Goal: Task Accomplishment & Management: Use online tool/utility

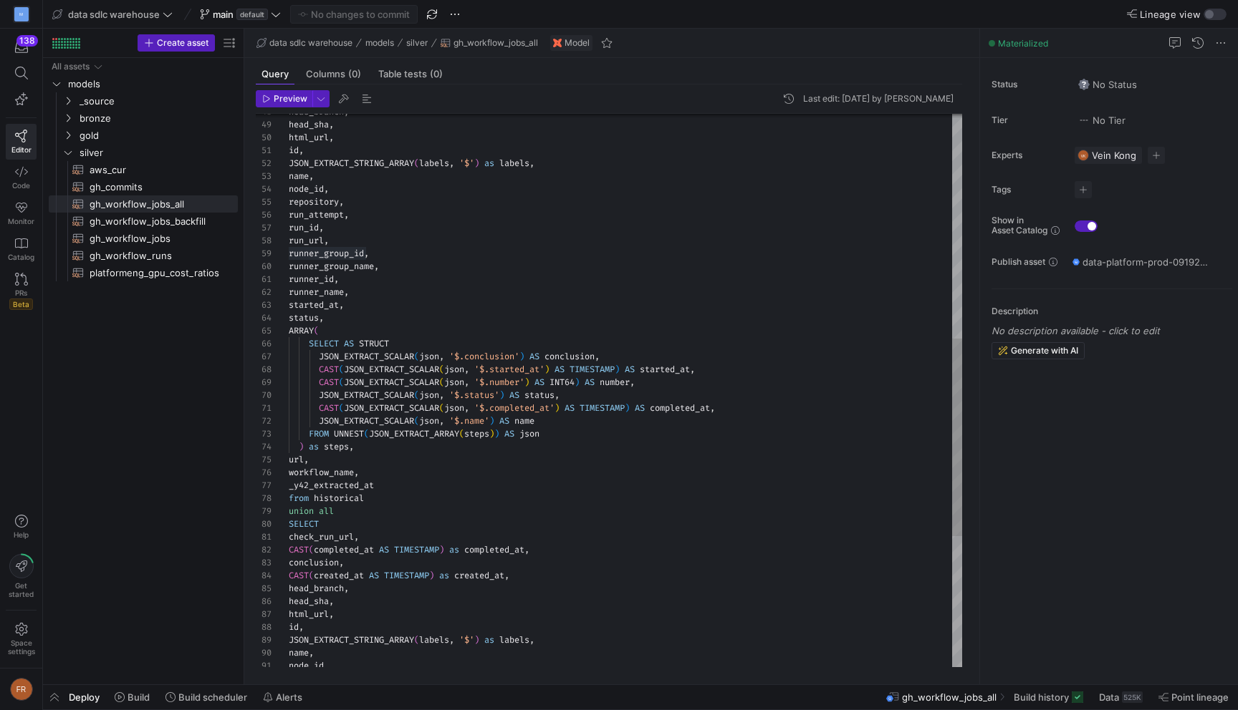
scroll to position [64, 77]
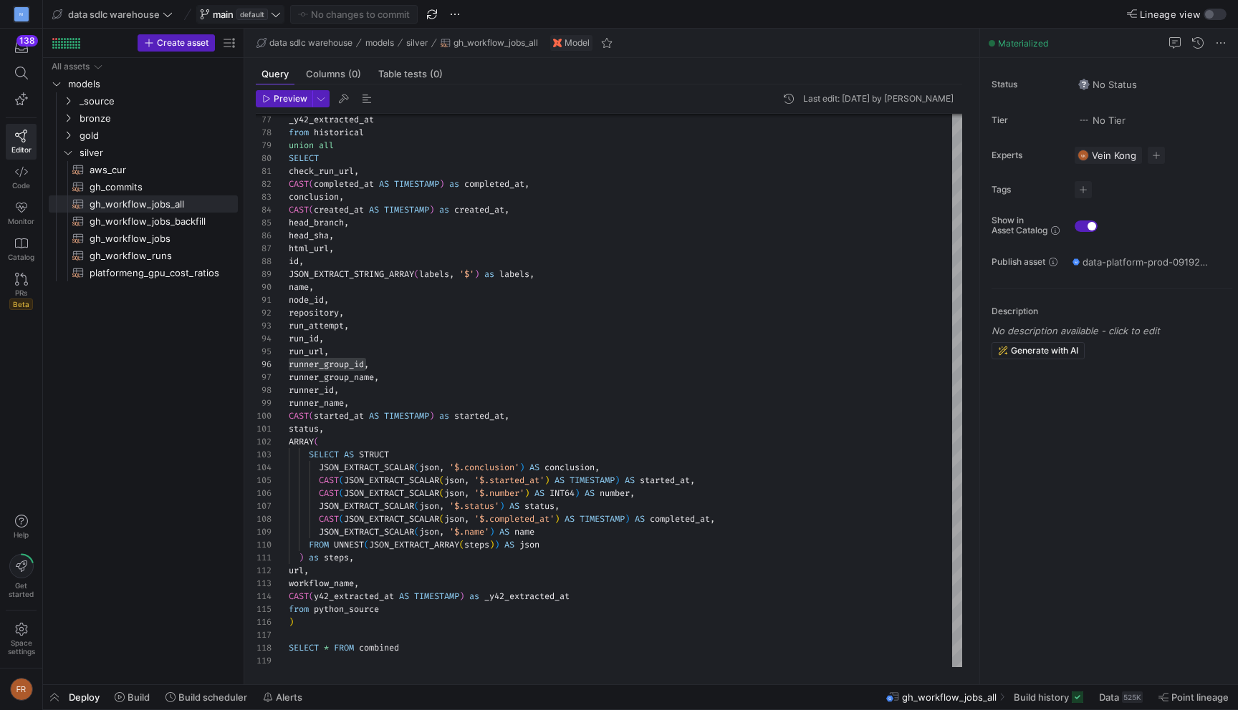
click at [236, 16] on y42-badge "default" at bounding box center [250, 14] width 34 height 11
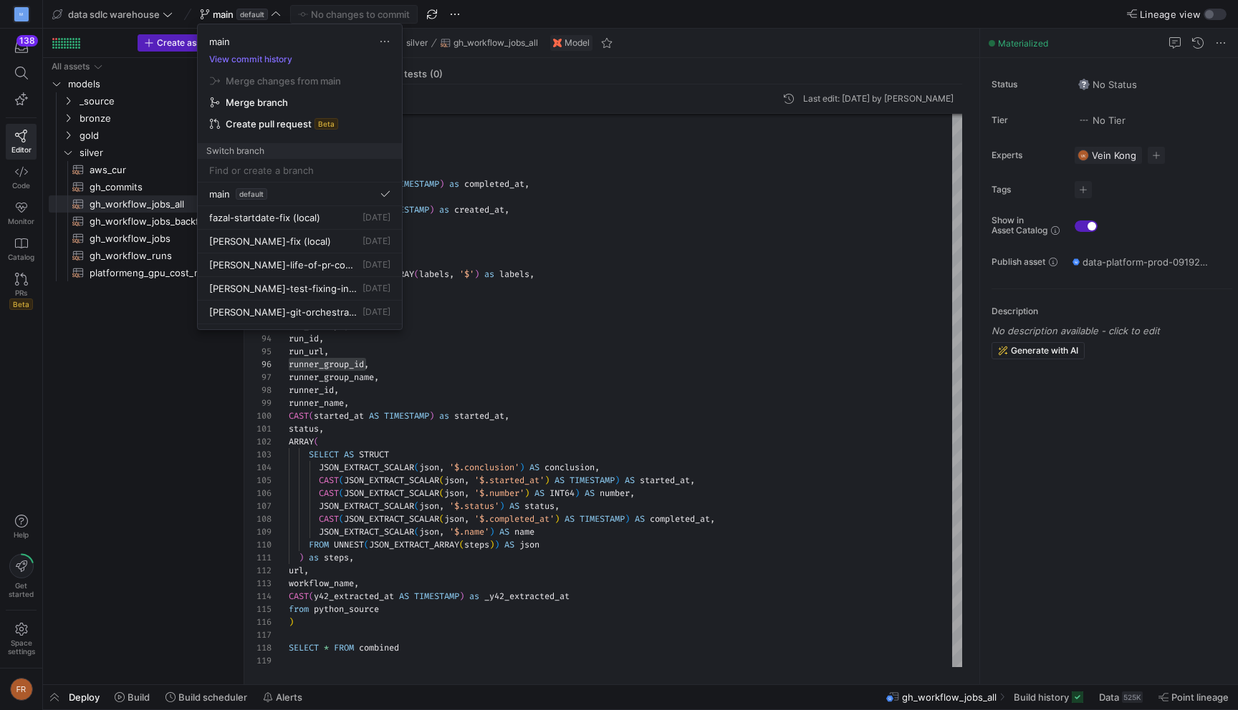
click at [301, 165] on input at bounding box center [299, 170] width 181 height 11
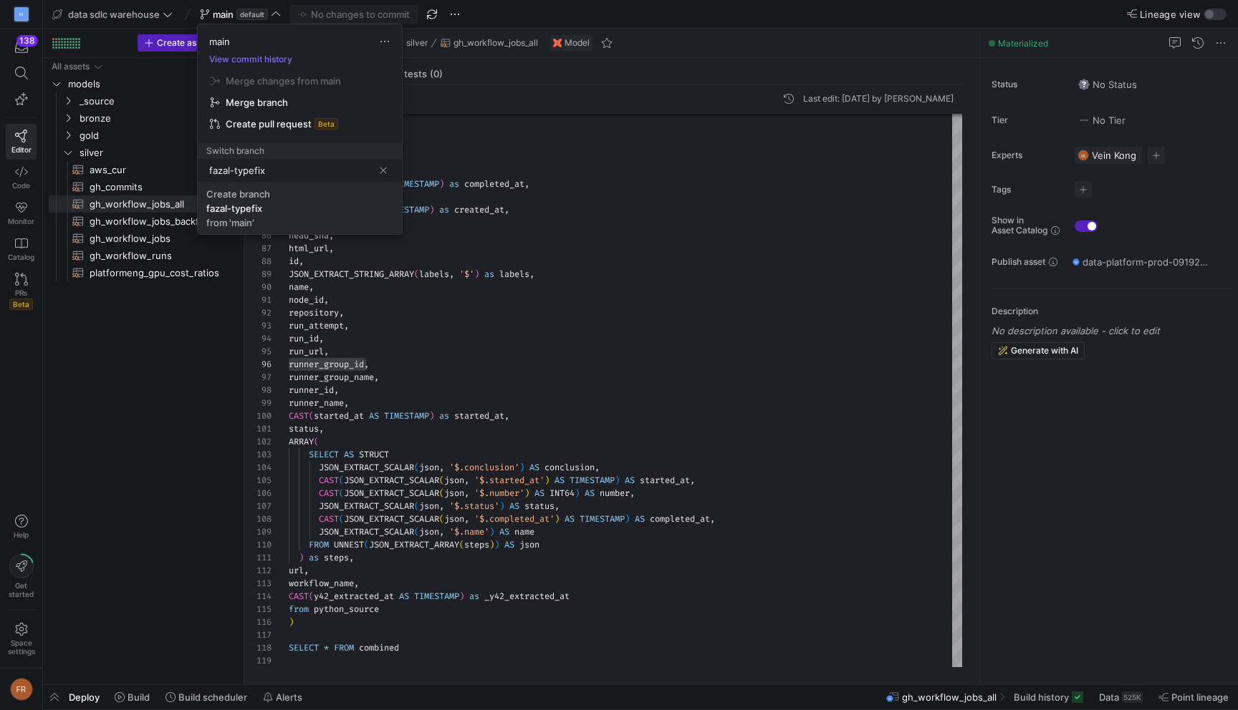
type input "fazal-typefix"
click at [288, 210] on span "Create [PERSON_NAME]-typefix from 'main'" at bounding box center [299, 208] width 187 height 40
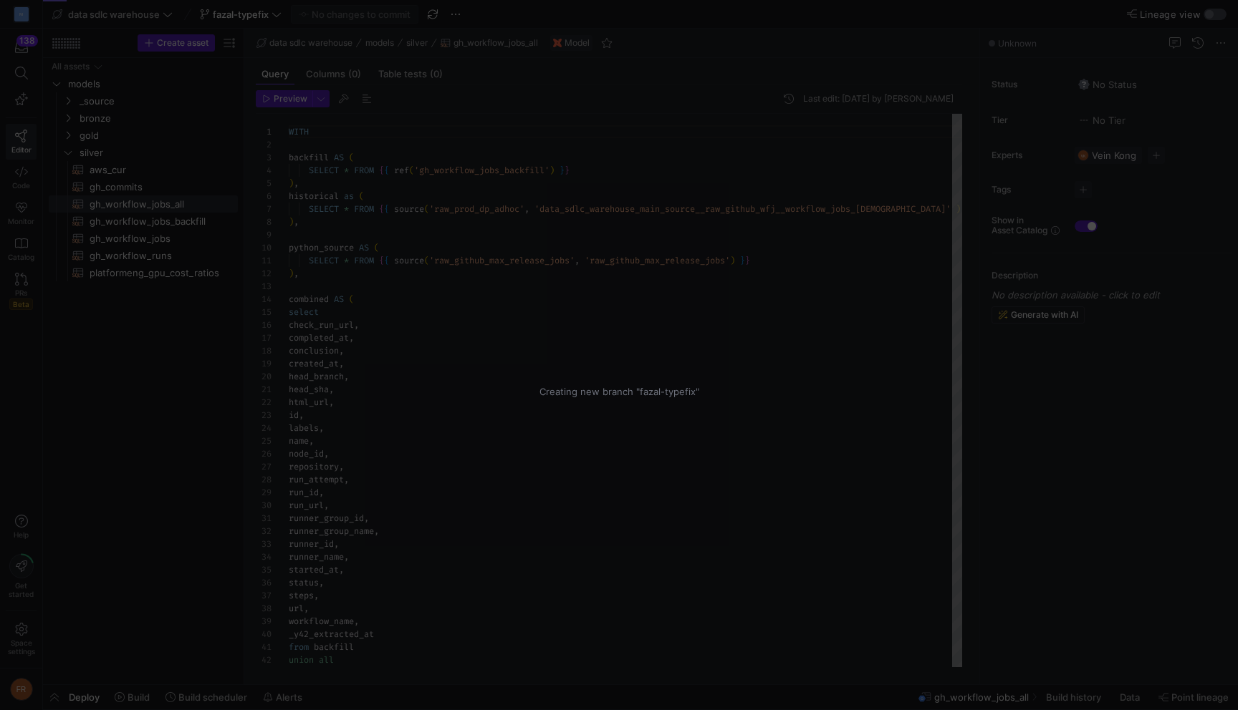
scroll to position [129, 0]
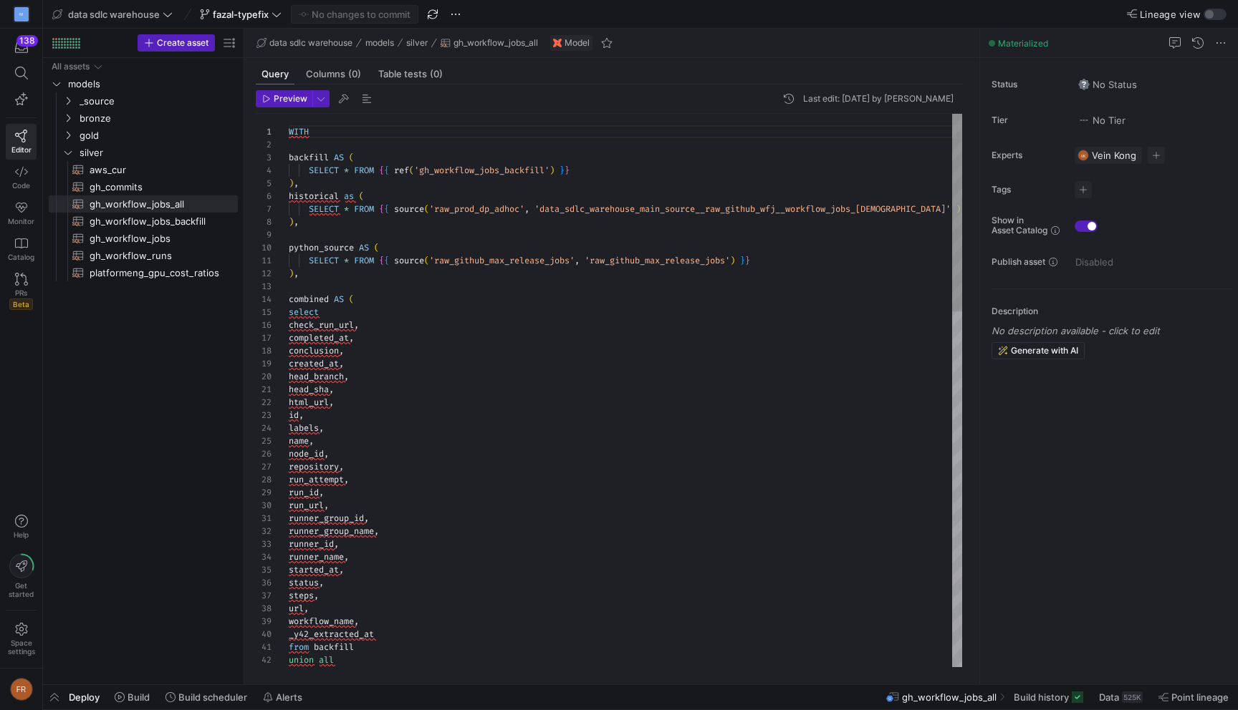
type textarea "SELECT * FROM {{ source('raw_github_max_release_jobs', 'raw_github_max_release_…"
click at [437, 12] on span "button" at bounding box center [432, 14] width 17 height 17
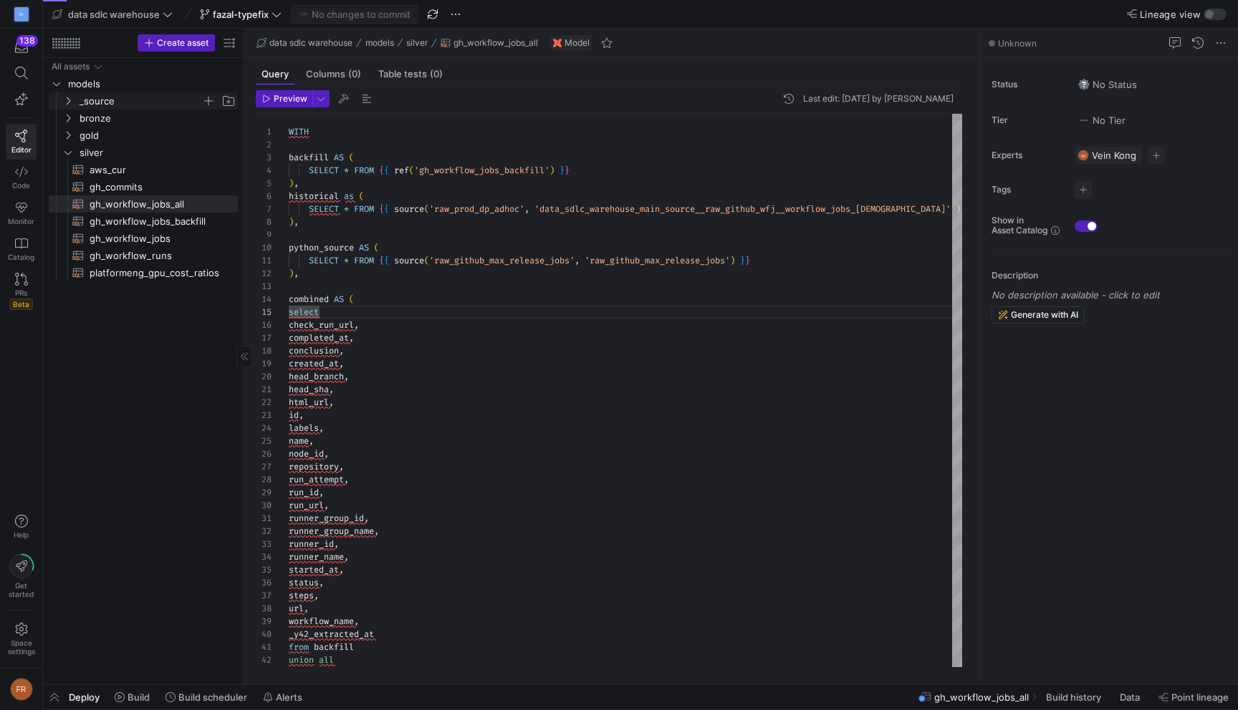
click at [135, 96] on span "_source" at bounding box center [141, 101] width 122 height 16
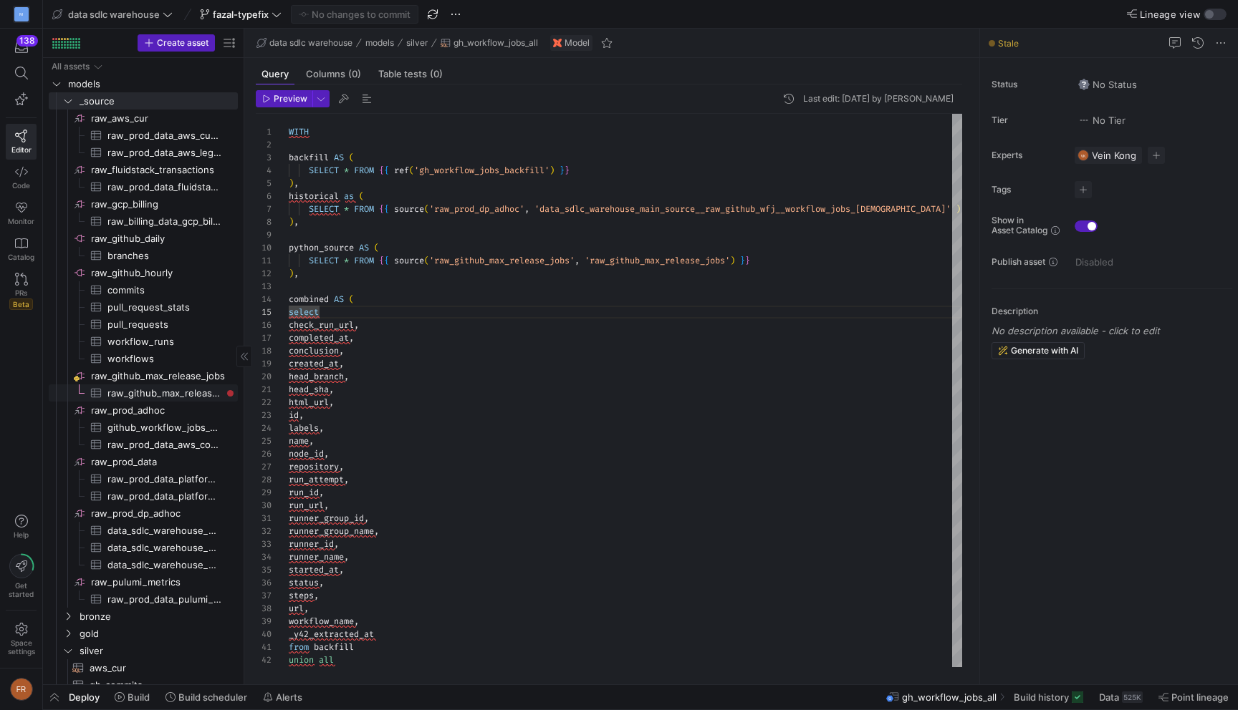
click at [173, 392] on span "raw_github_max_release_jobs​​​​​​​​​" at bounding box center [164, 393] width 114 height 16
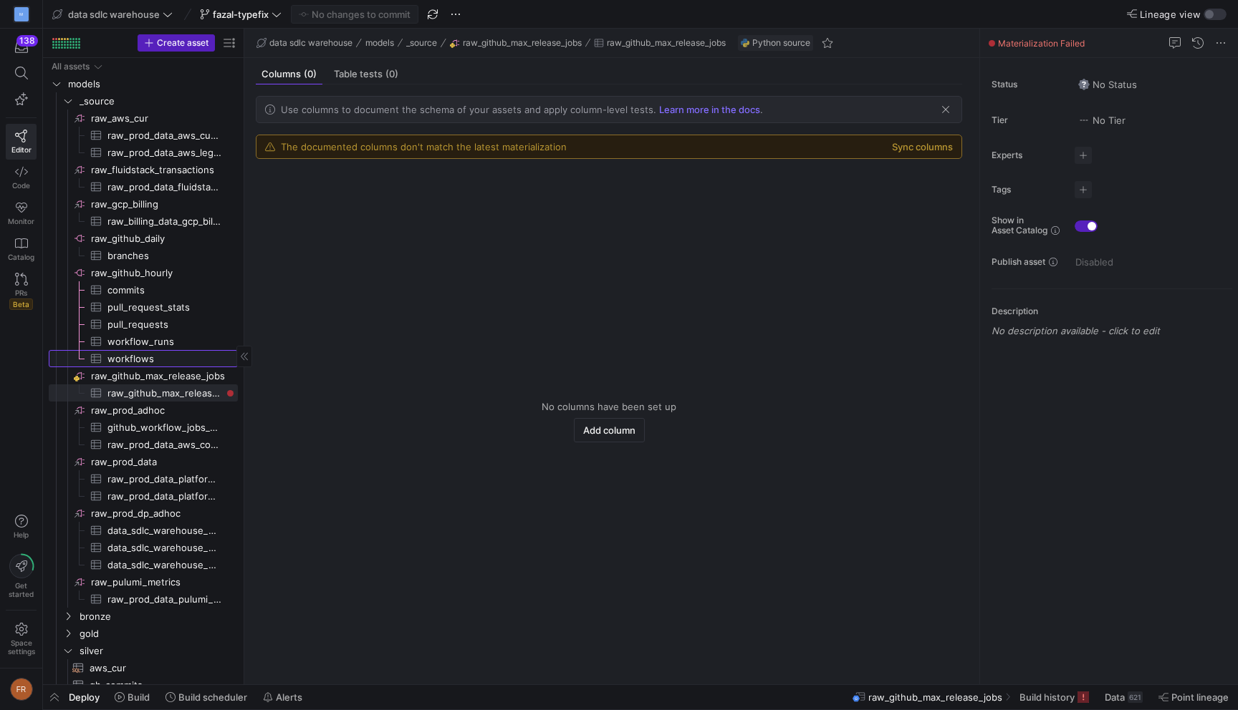
click at [166, 365] on span "workflows​​​​​​​​​" at bounding box center [164, 359] width 114 height 16
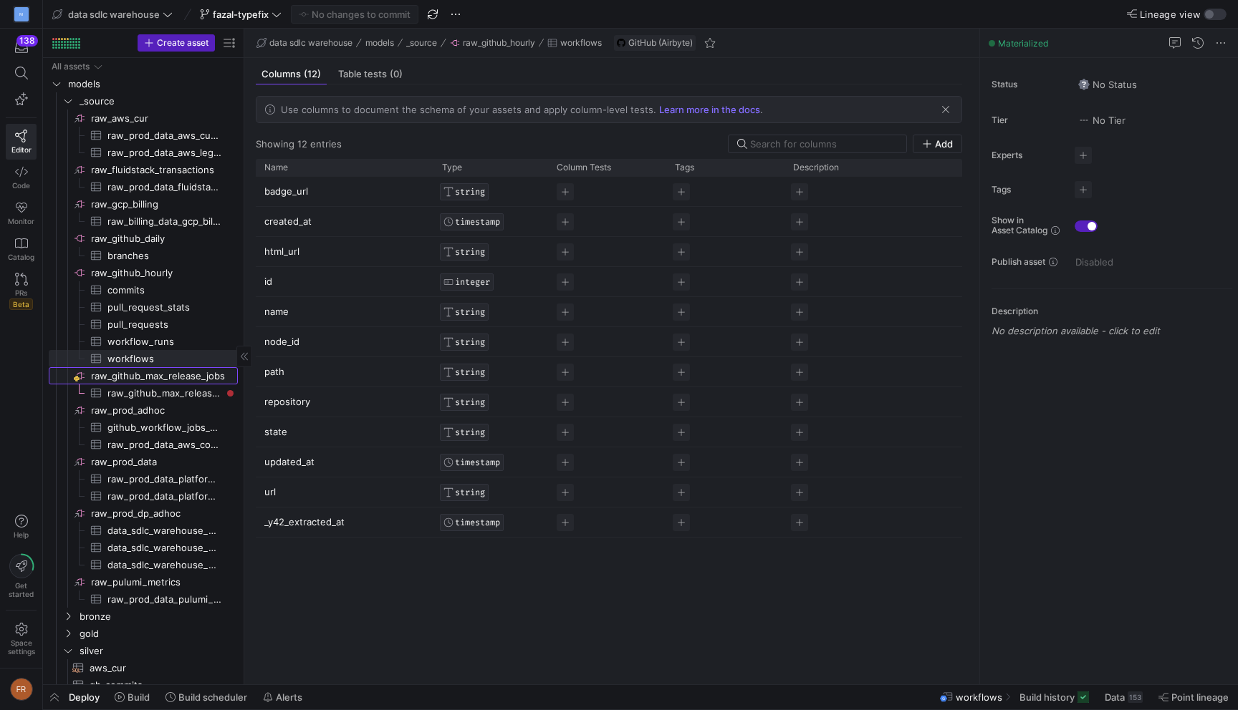
click at [166, 376] on span "raw_github_max_release_jobs​​​​​​​​" at bounding box center [163, 376] width 145 height 16
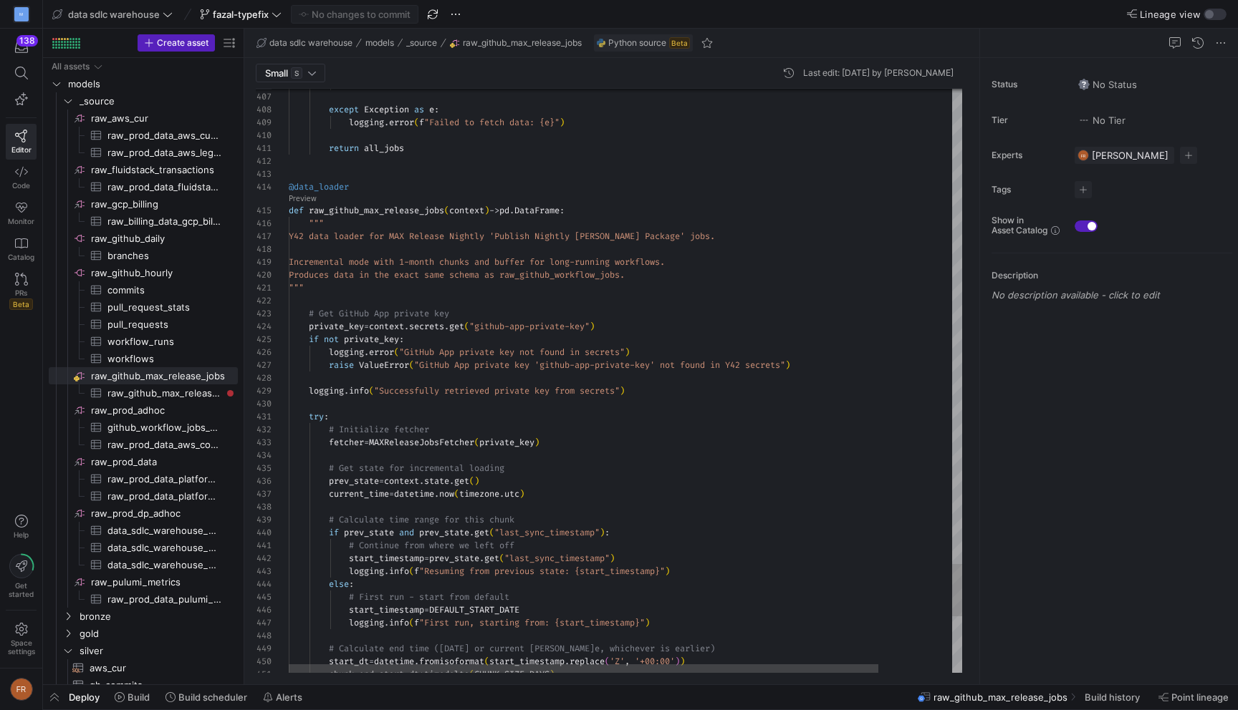
scroll to position [116, 21]
type textarea "try: # Initialize fetcher fetcher = MAXReleaseJobsFetcher(private_key) # Get st…"
type textarea "t"
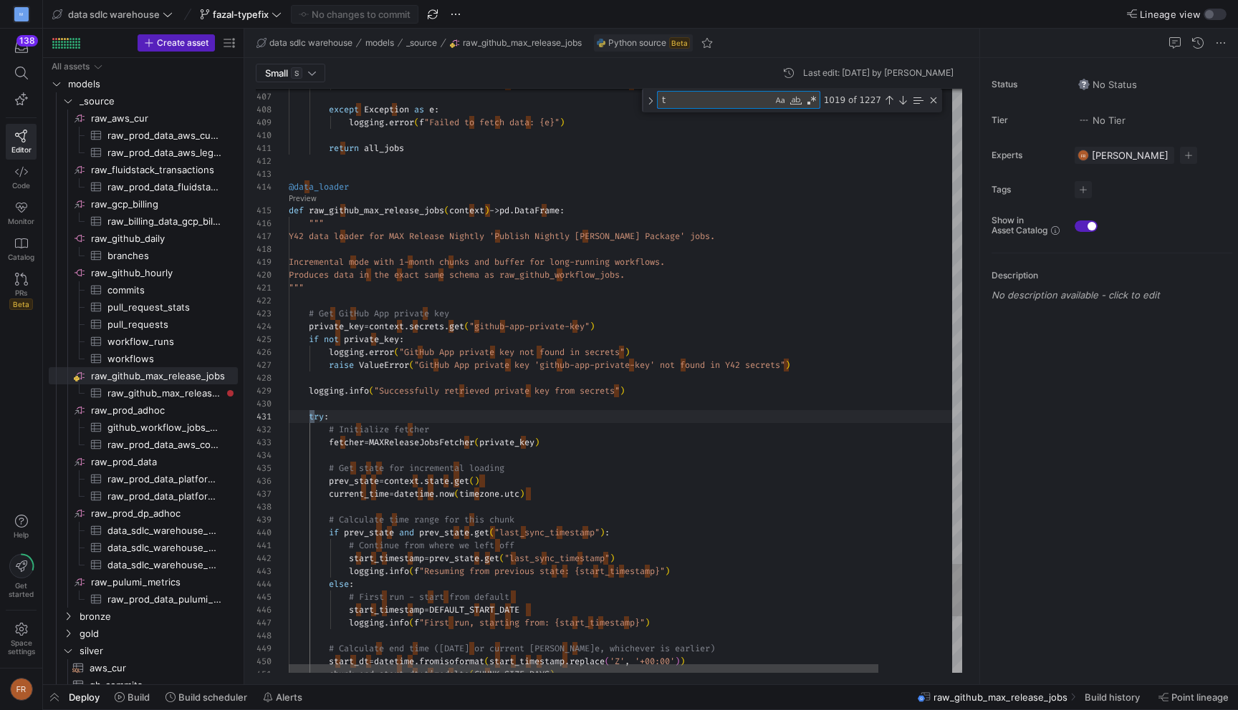
type textarea "# Return empty DataFrame with correct schema matching raw_github_workflow_jobs …"
type textarea "ty"
type textarea "import requests import json import pandas as pd from datetime import datetime, …"
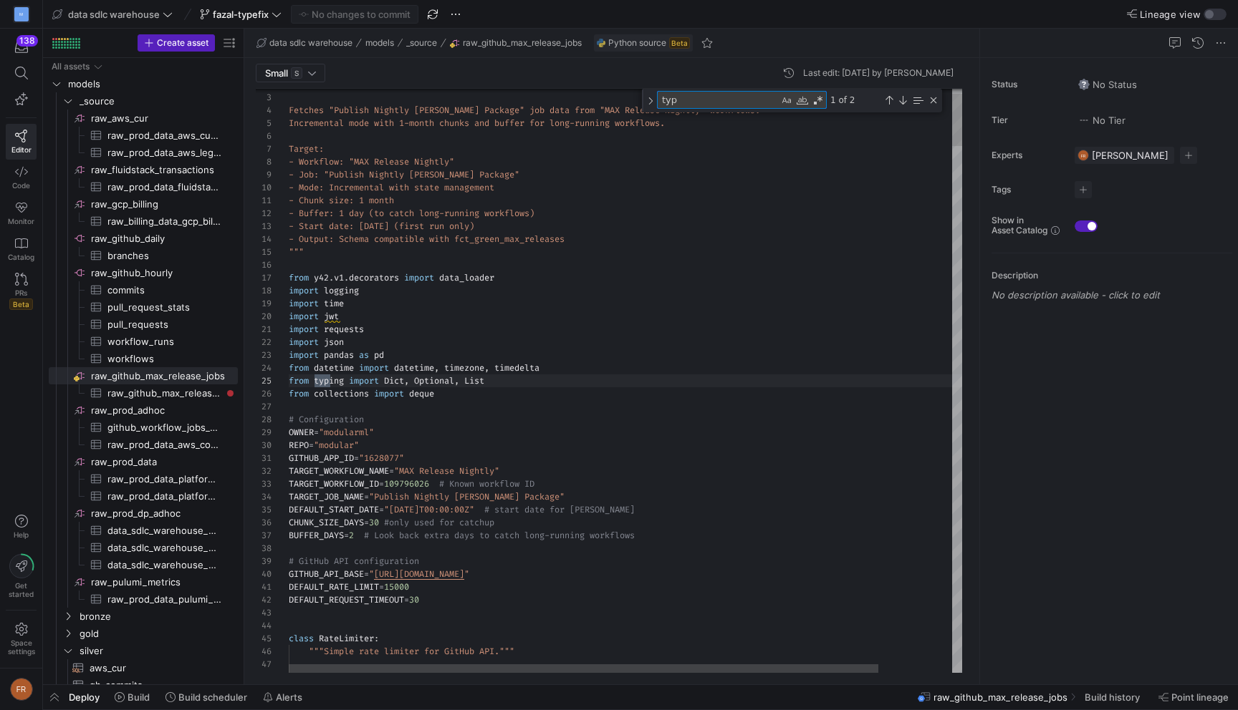
scroll to position [129, 186]
type textarea "type"
type textarea "return None try: return int(float(value)) # Convert via float first to handle s…"
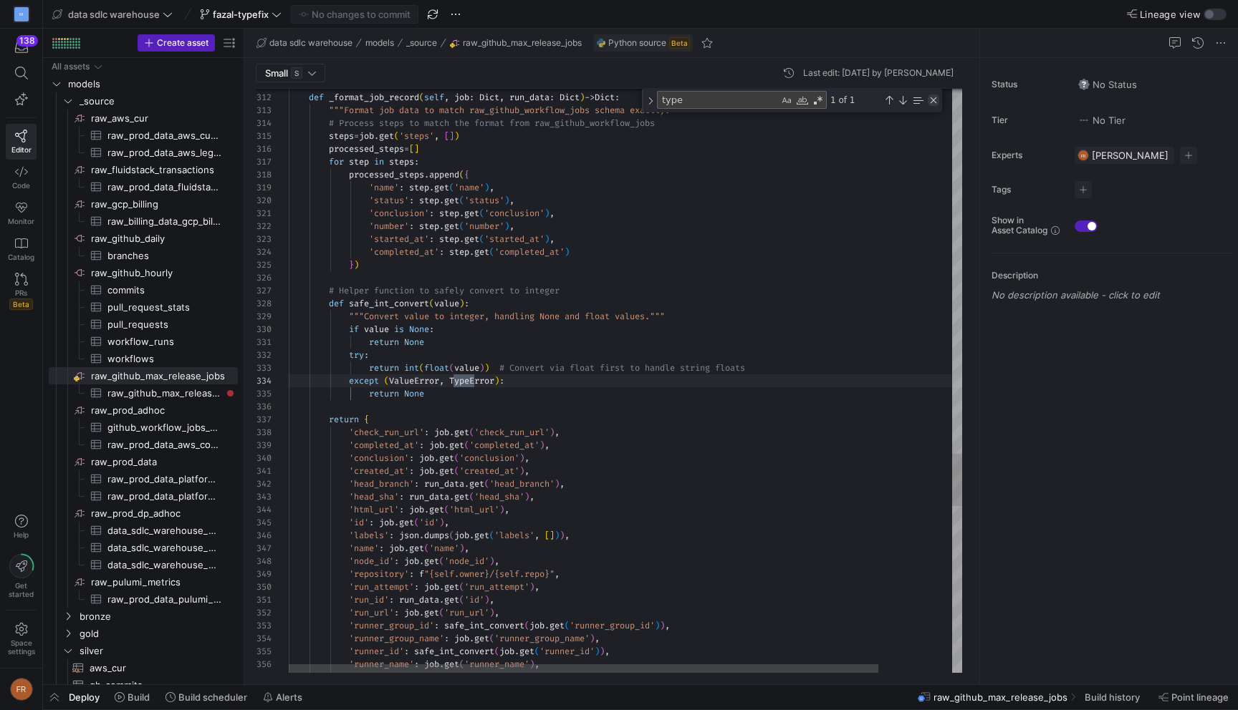
type textarea "type"
click at [934, 102] on div "Close (Escape)" at bounding box center [933, 100] width 11 height 11
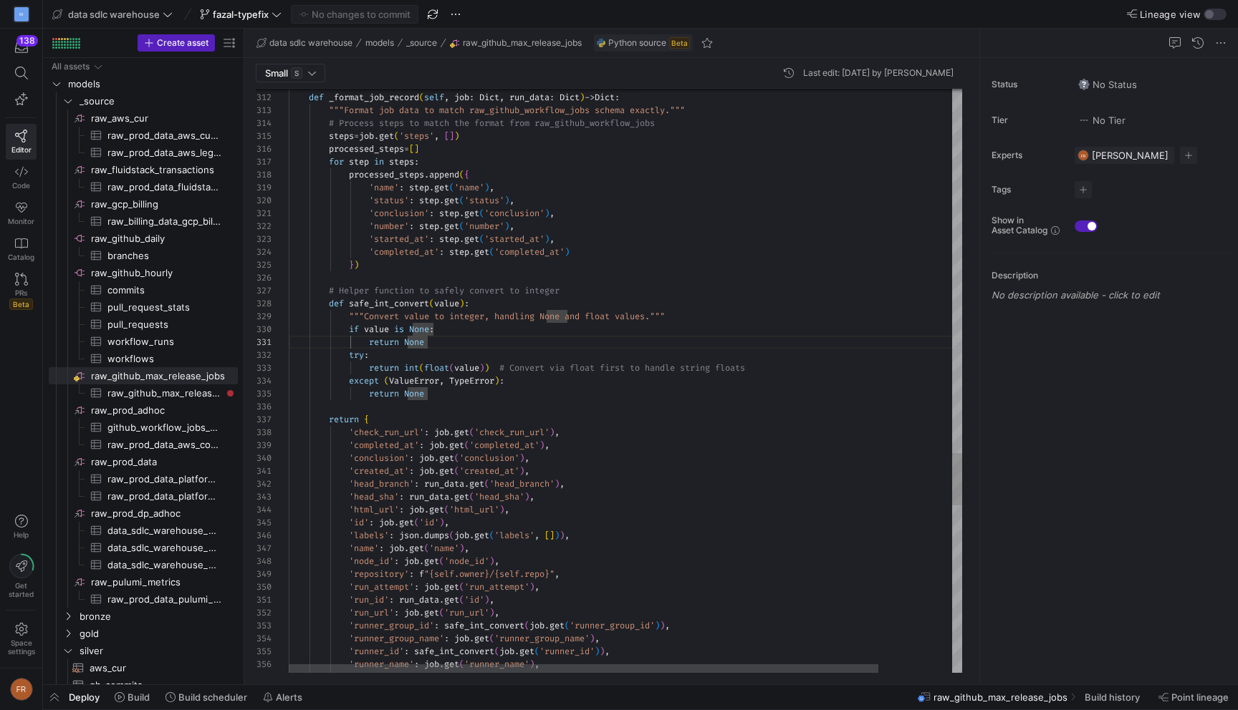
type textarea "'conclusion': step.get('conclusion'), 'number': step.get('number'), 'started_at…"
click at [1210, 12] on div "button" at bounding box center [1209, 14] width 9 height 9
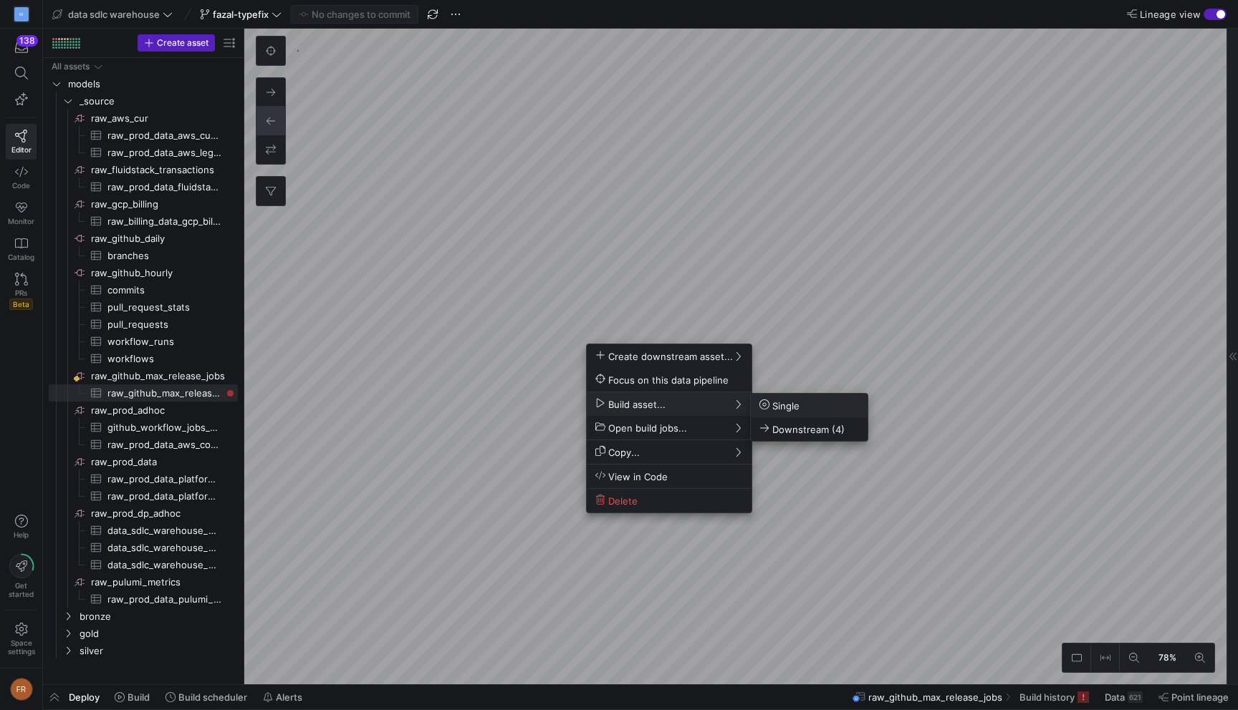
click at [792, 405] on span "Single" at bounding box center [779, 406] width 40 height 12
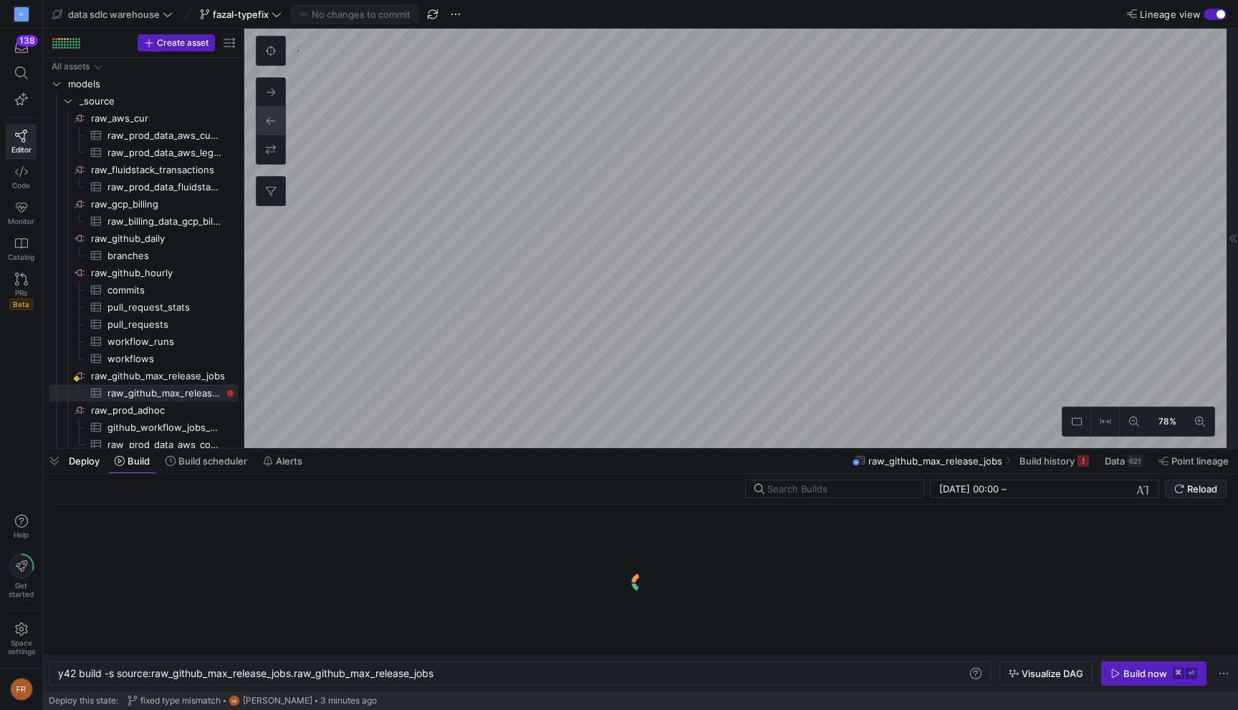
scroll to position [0, 380]
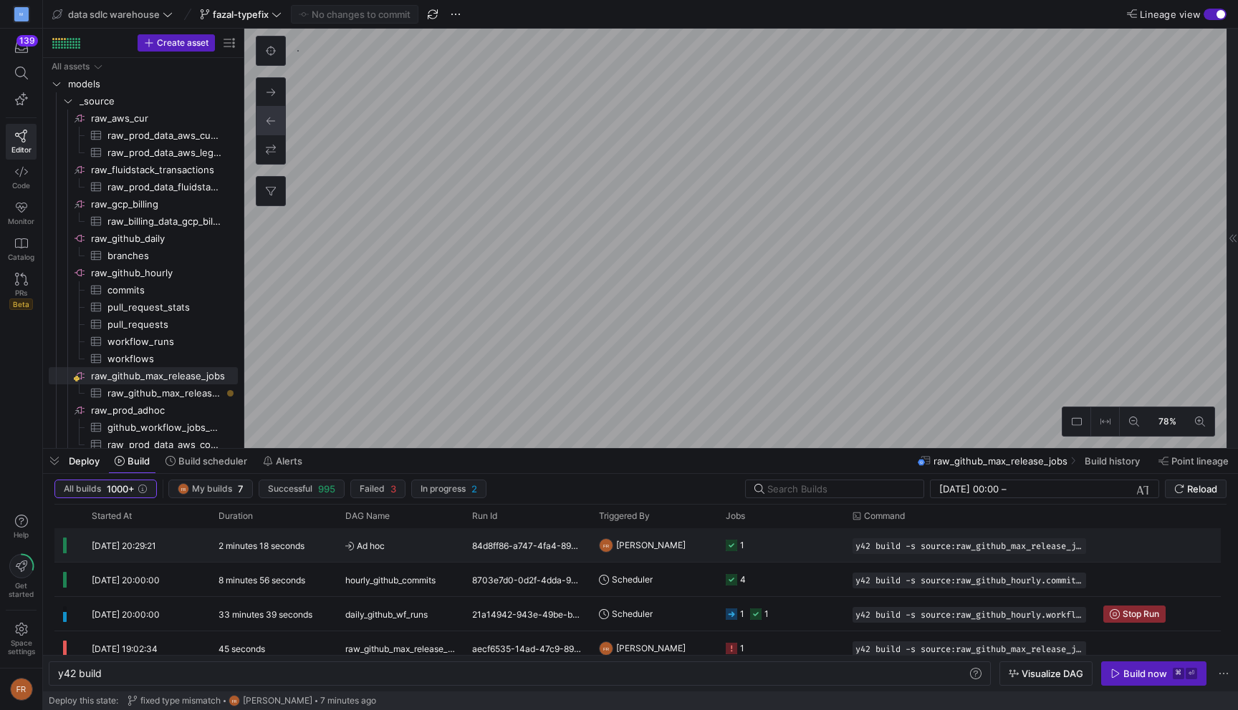
click at [526, 549] on div "84d8ff86-a747-4fa4-89d0-6c5f8455abe9" at bounding box center [526, 546] width 127 height 34
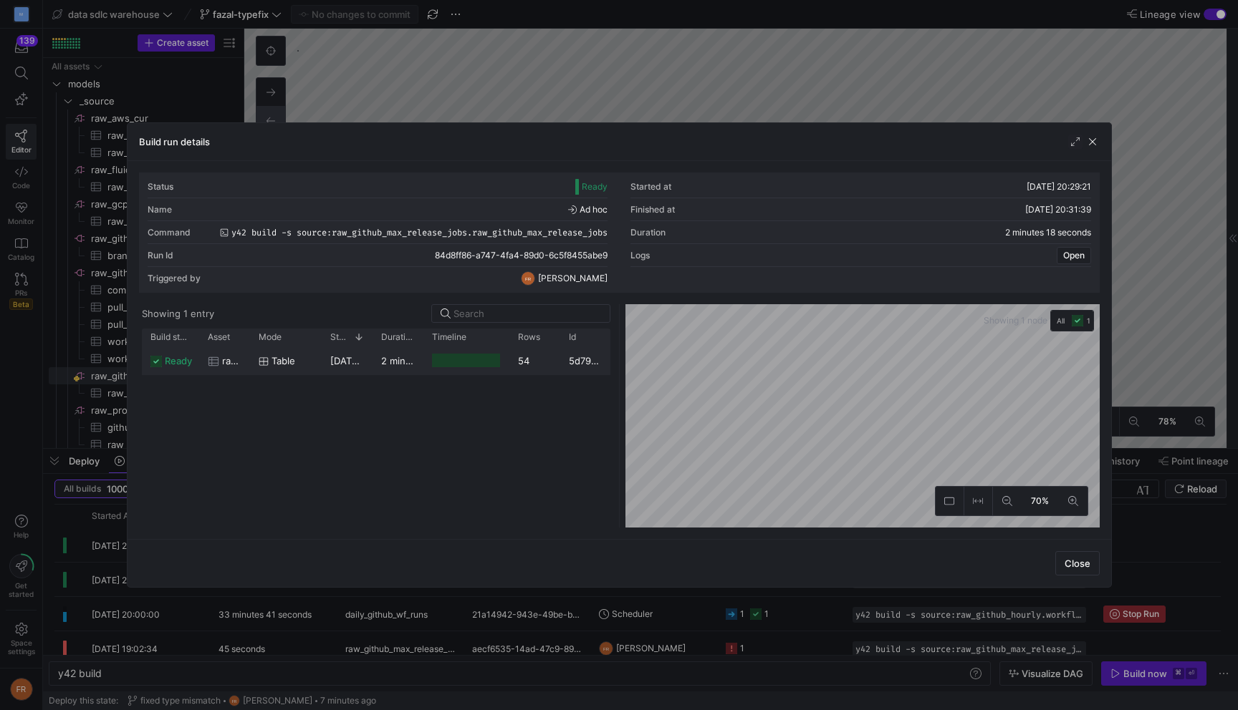
click at [408, 362] on y42-duration "2 minutes 16 seconds" at bounding box center [430, 360] width 98 height 11
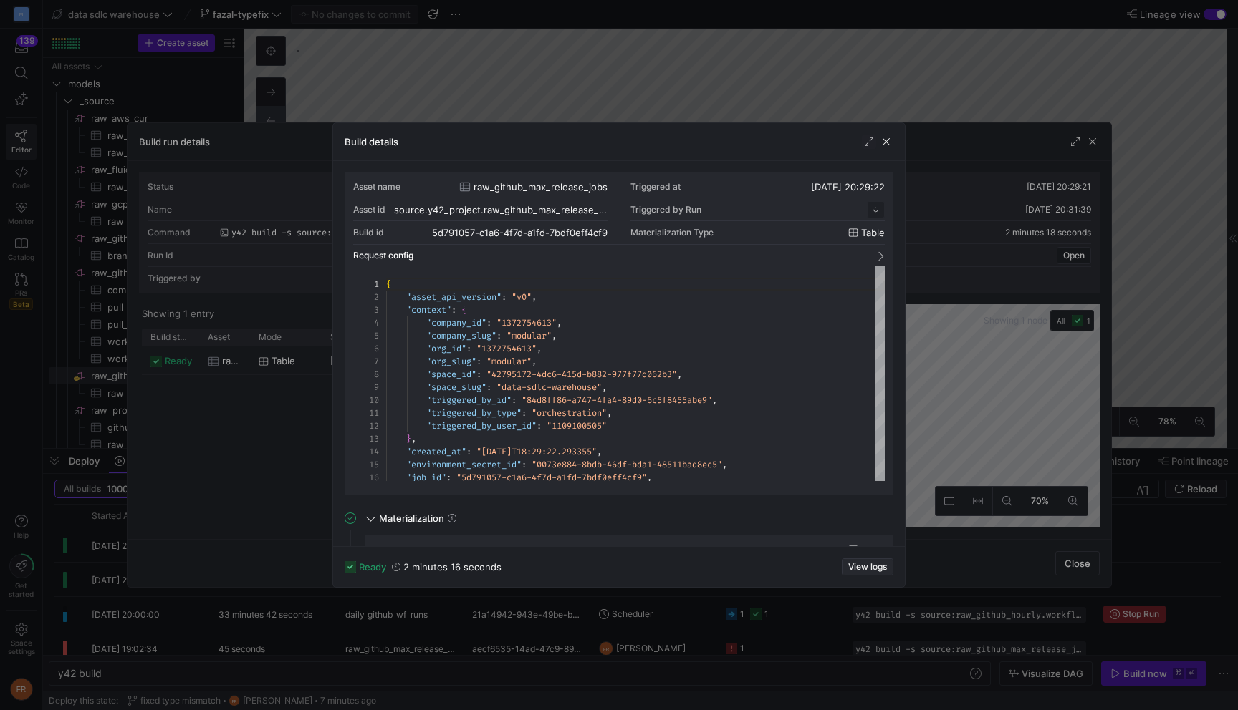
scroll to position [129, 0]
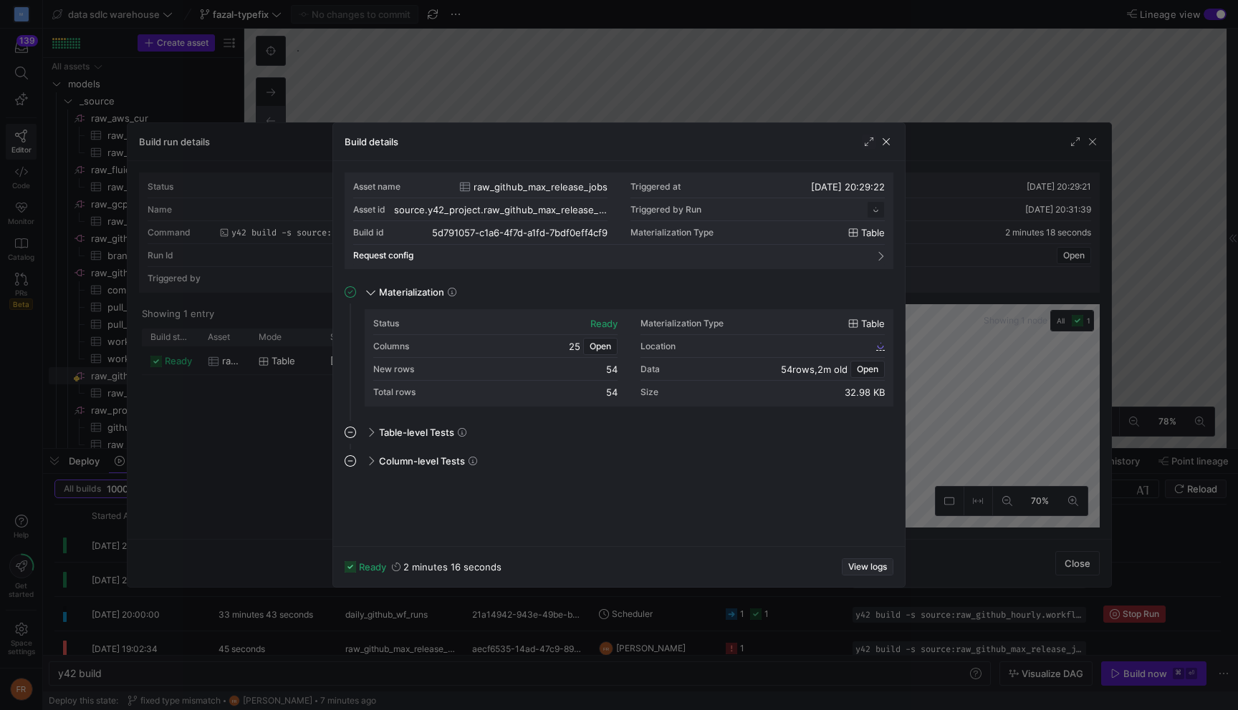
click at [857, 567] on span "View logs" at bounding box center [867, 567] width 39 height 10
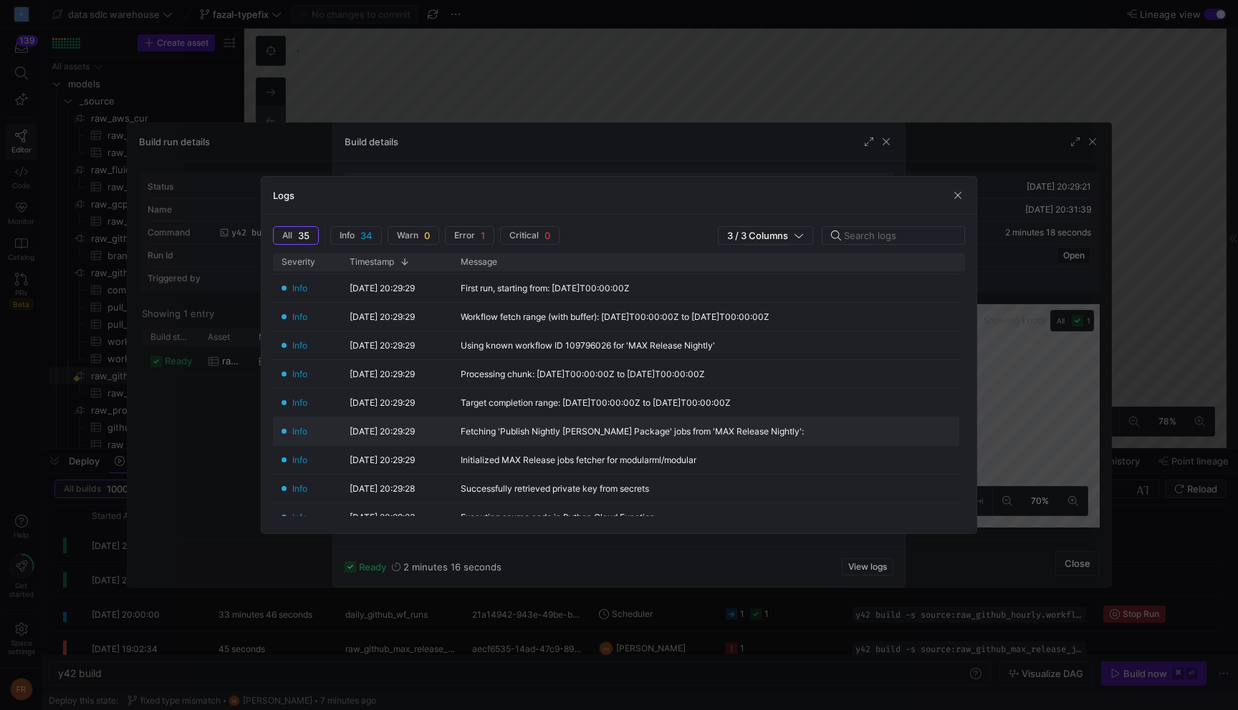
scroll to position [0, 0]
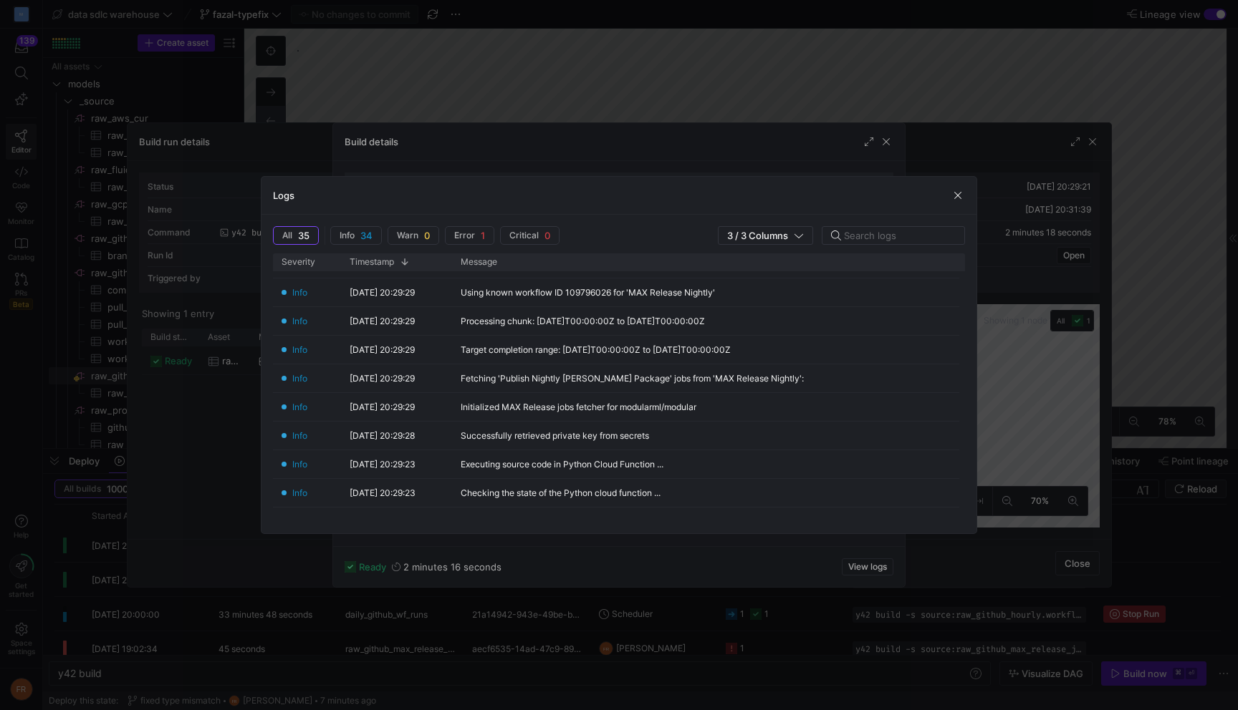
click at [957, 60] on div at bounding box center [619, 355] width 1238 height 710
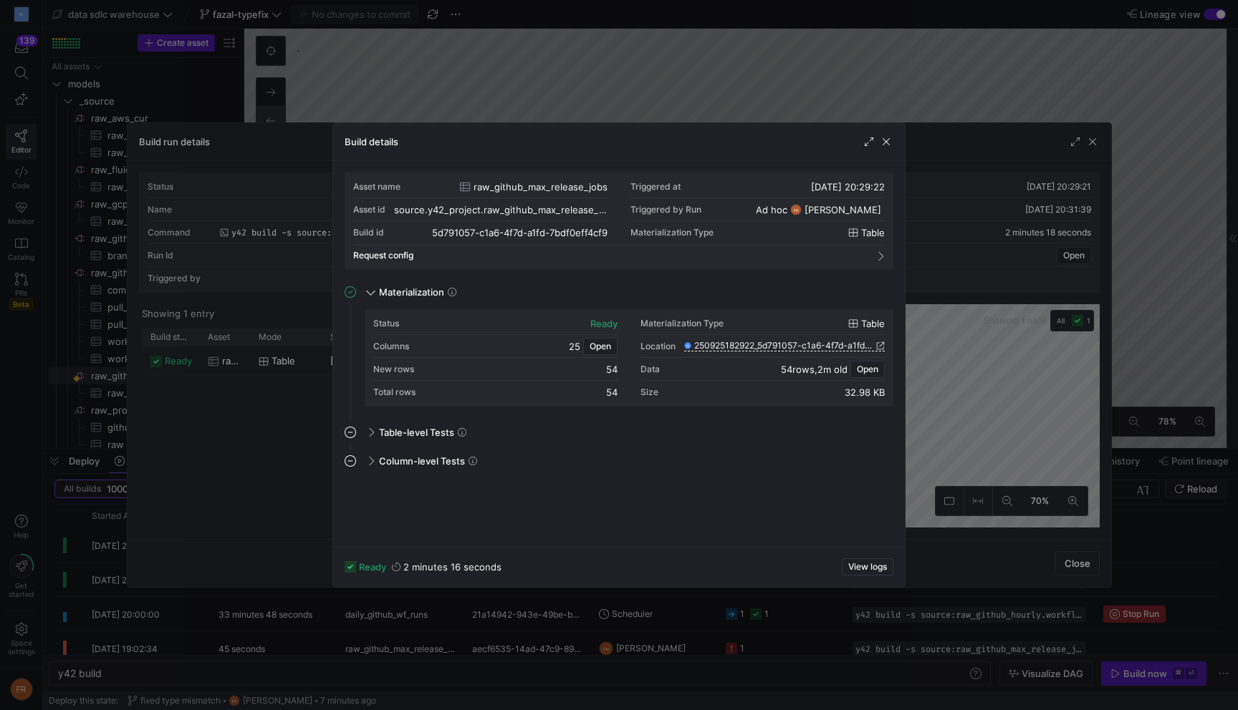
click at [927, 76] on div at bounding box center [619, 355] width 1238 height 710
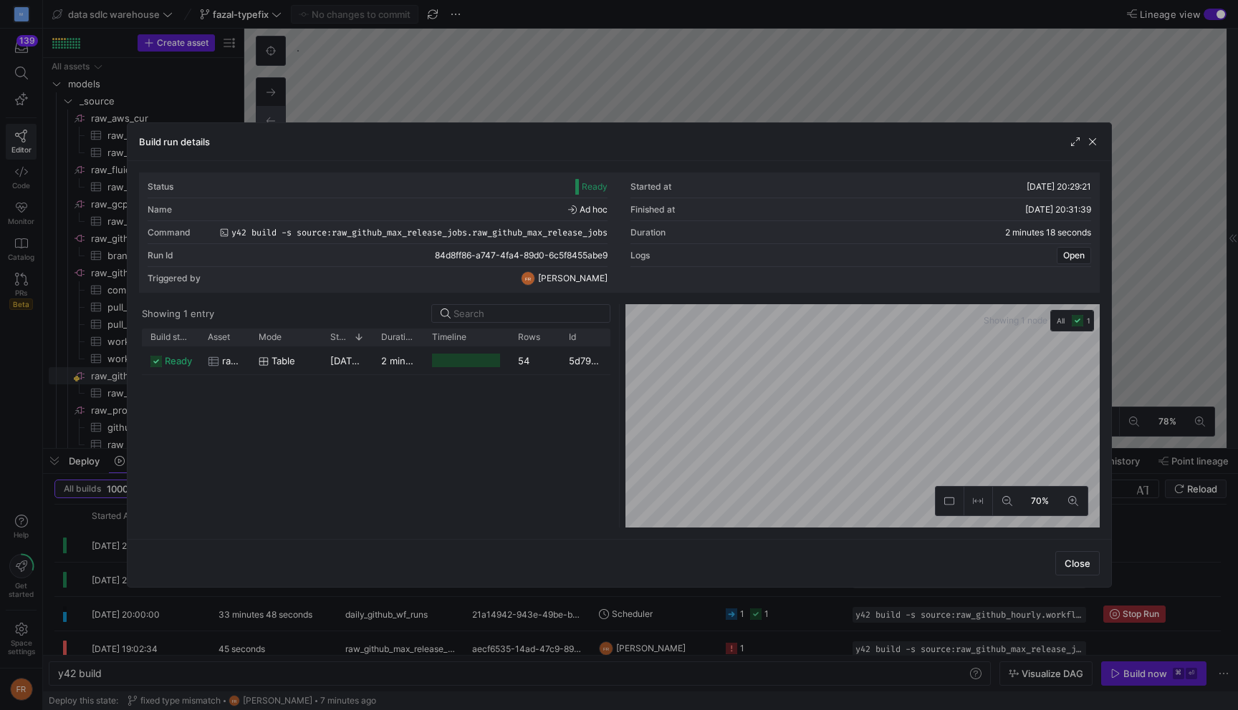
click at [911, 82] on div at bounding box center [619, 355] width 1238 height 710
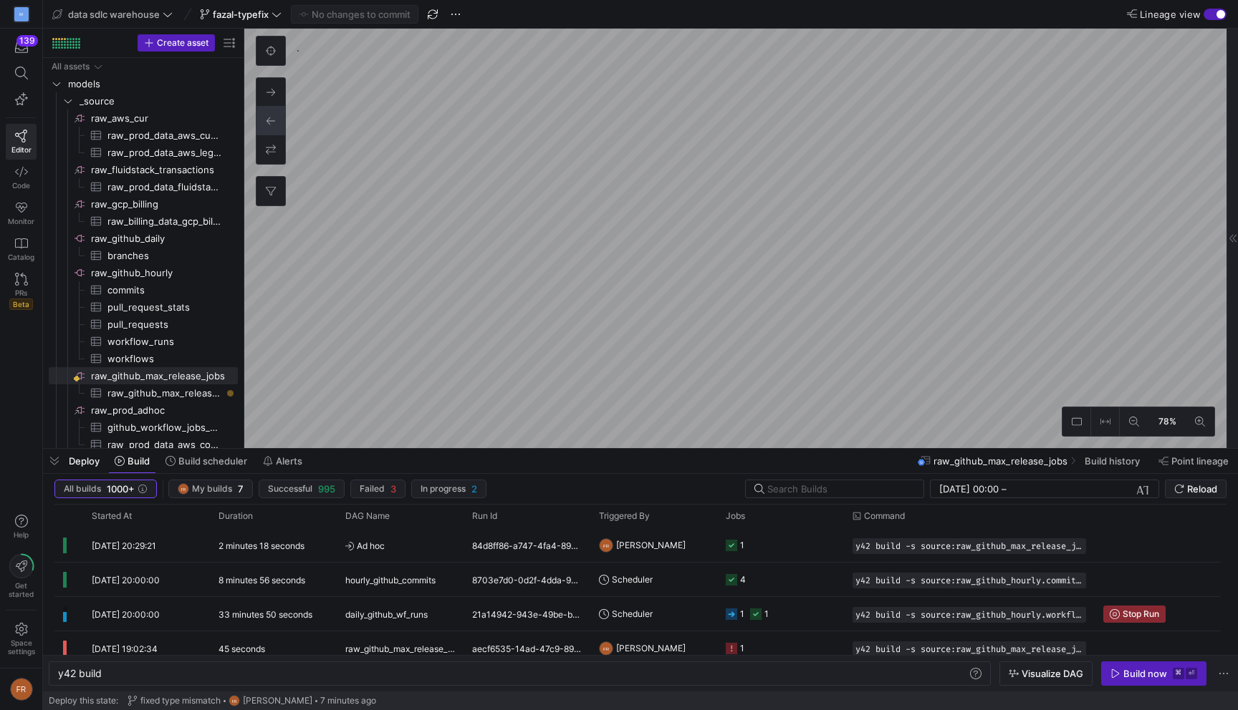
type textarea "y42 build -s source:raw_github_max_release_jobs.raw_github_max_release_jobs"
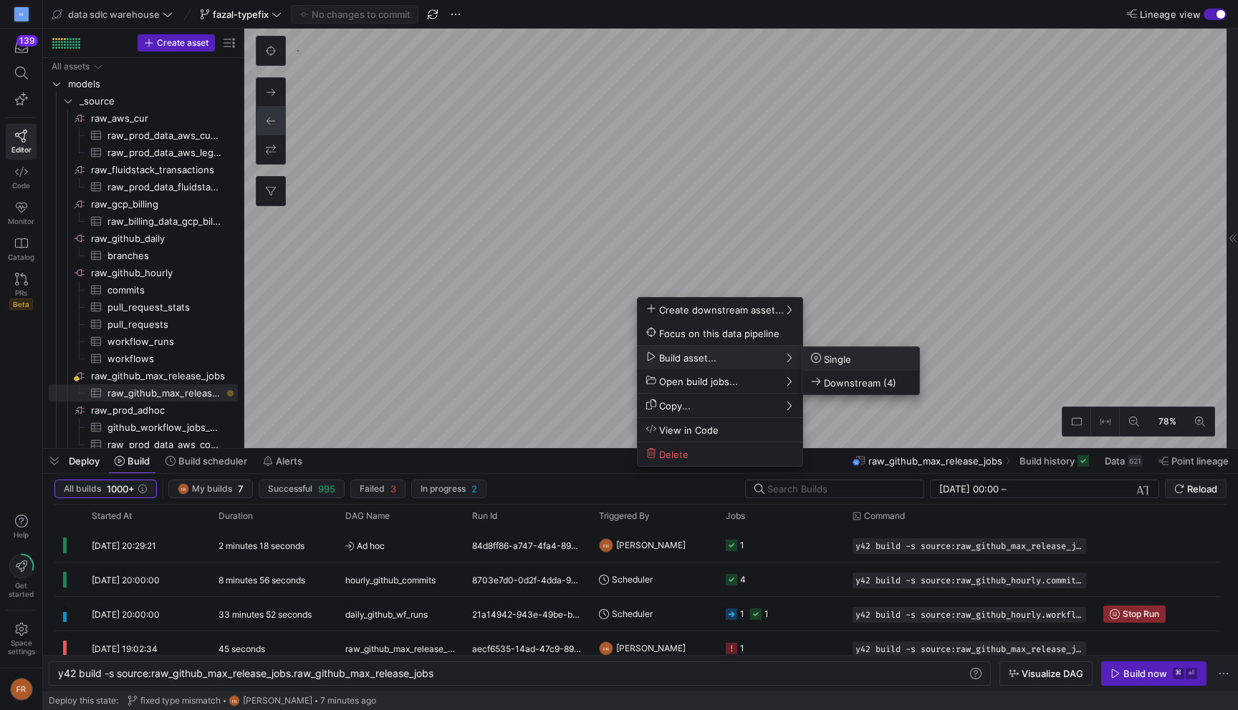
click at [844, 357] on span "Single" at bounding box center [831, 359] width 40 height 12
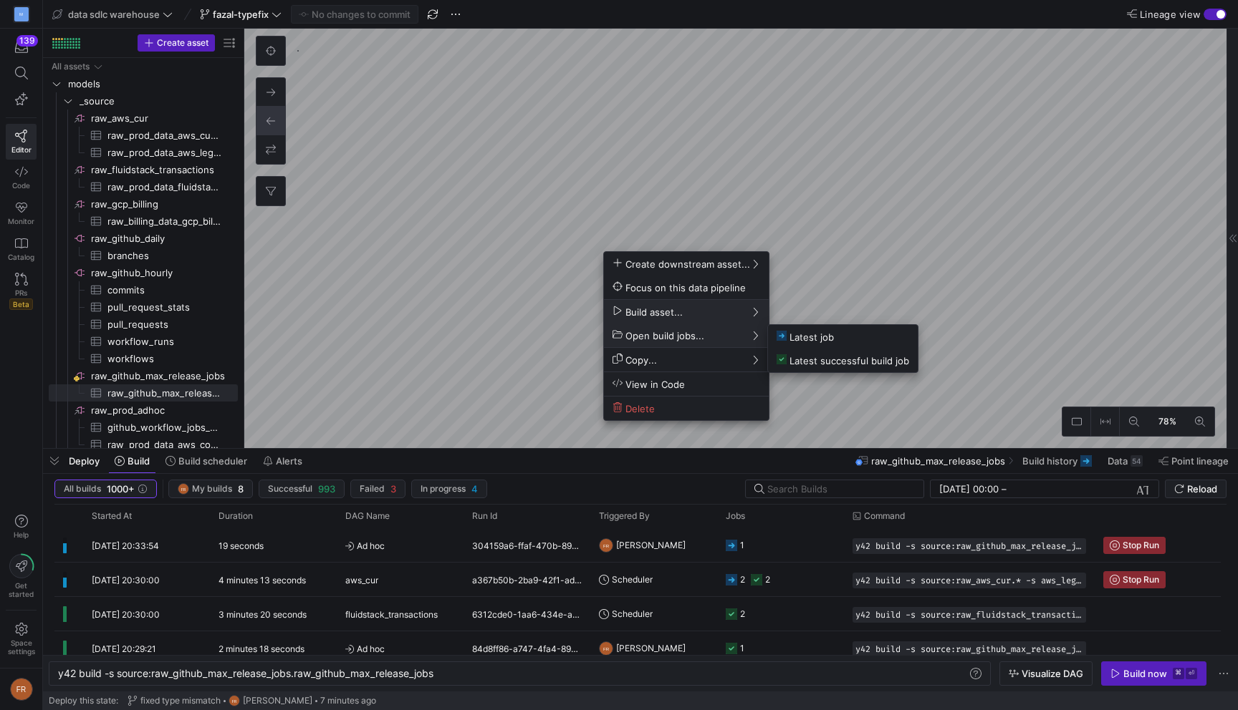
click at [806, 385] on div at bounding box center [619, 355] width 1238 height 710
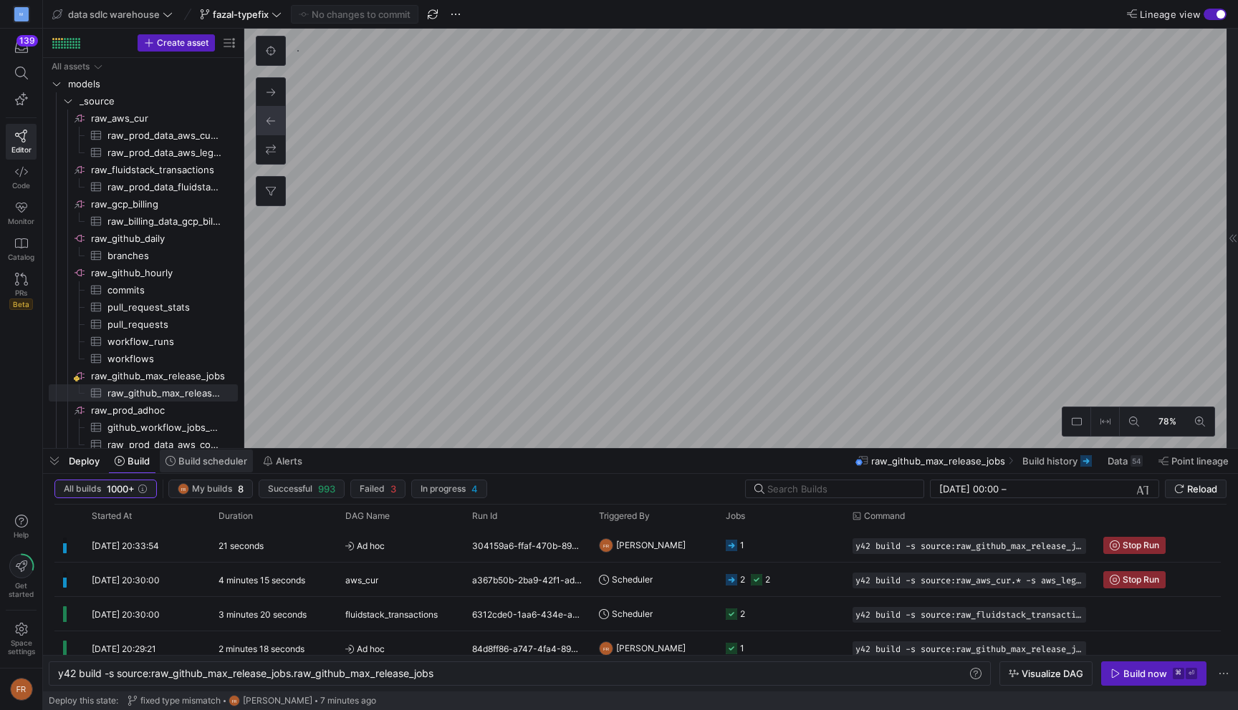
click at [196, 463] on span "Build scheduler" at bounding box center [212, 461] width 69 height 11
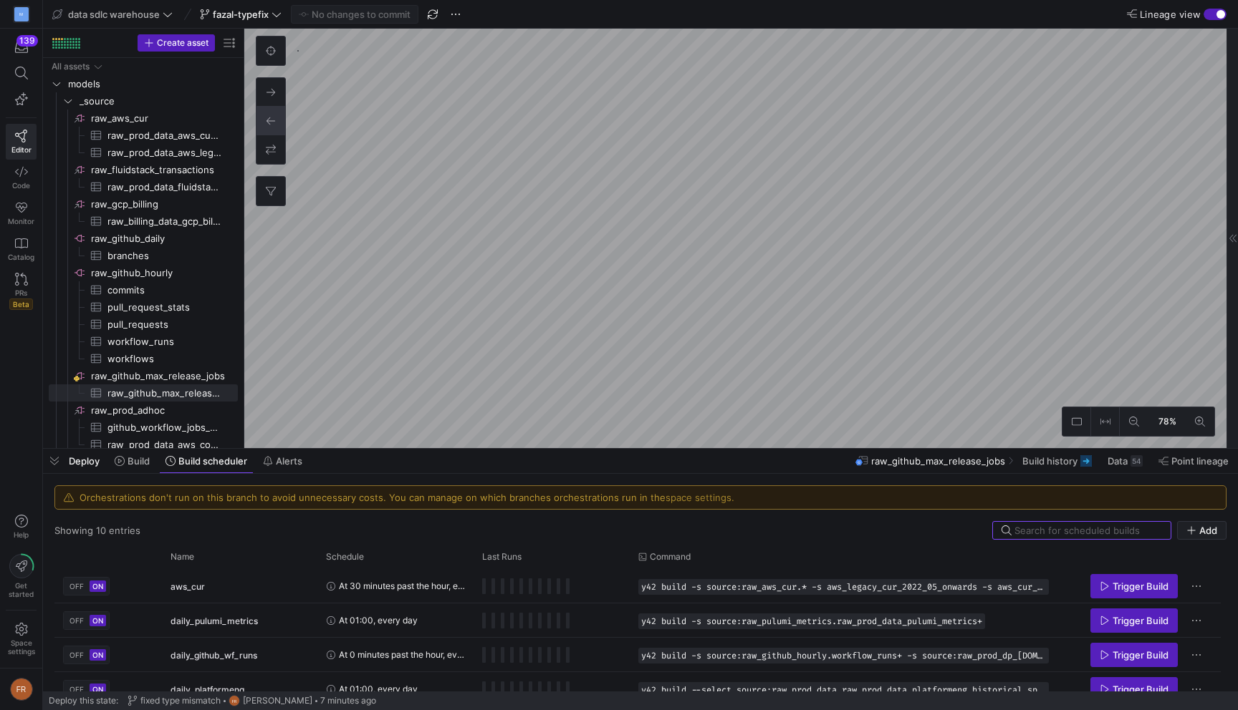
click at [675, 496] on link "space settings." at bounding box center [699, 497] width 69 height 11
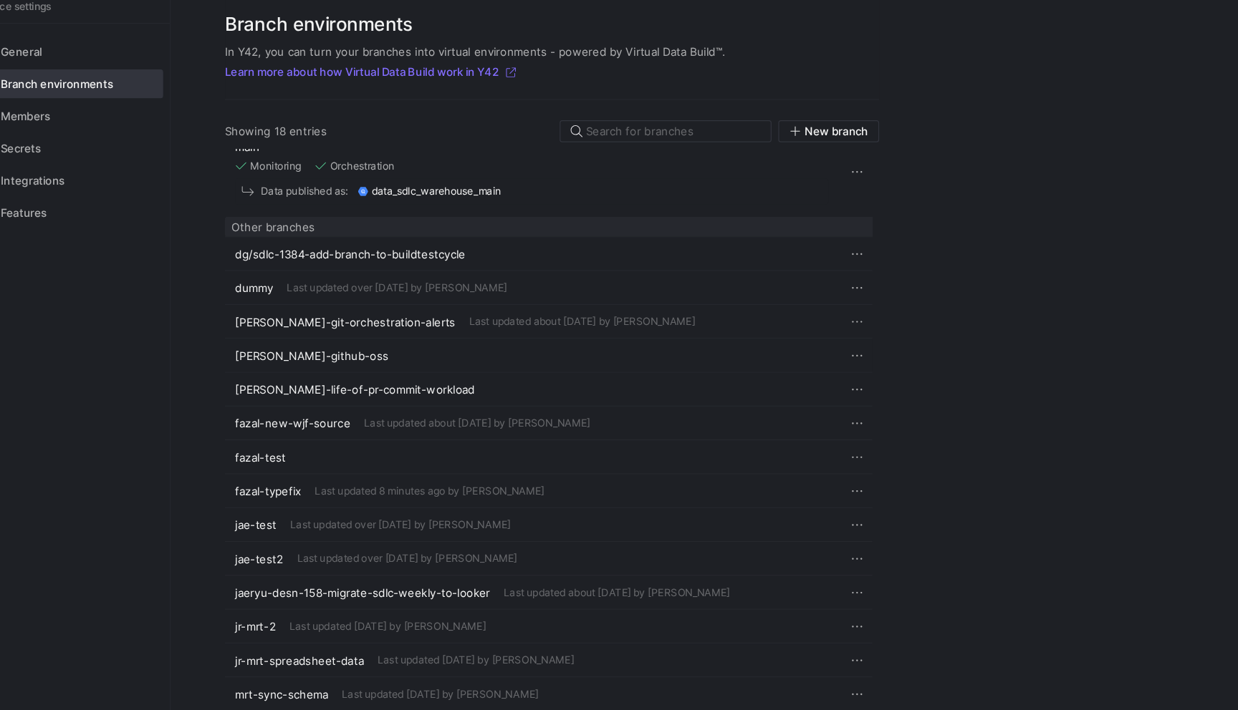
scroll to position [57, 0]
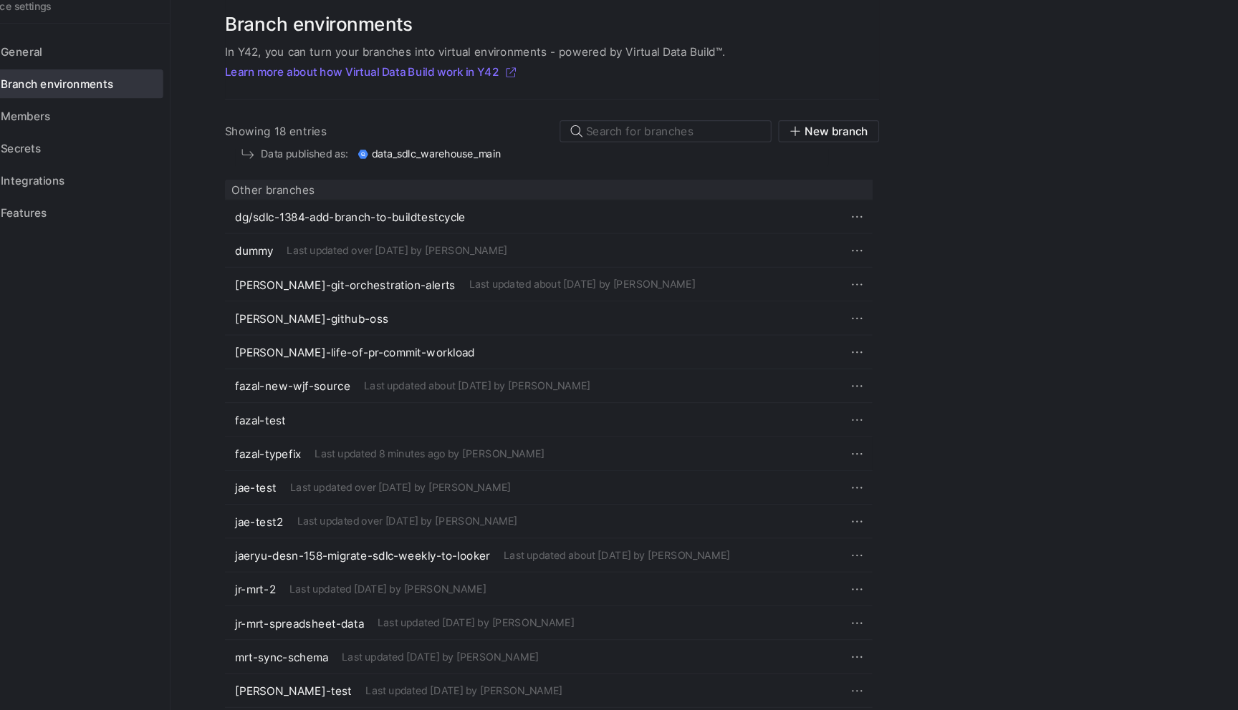
click at [437, 422] on span "Last updated 8 minutes ago by [PERSON_NAME]" at bounding box center [434, 421] width 194 height 10
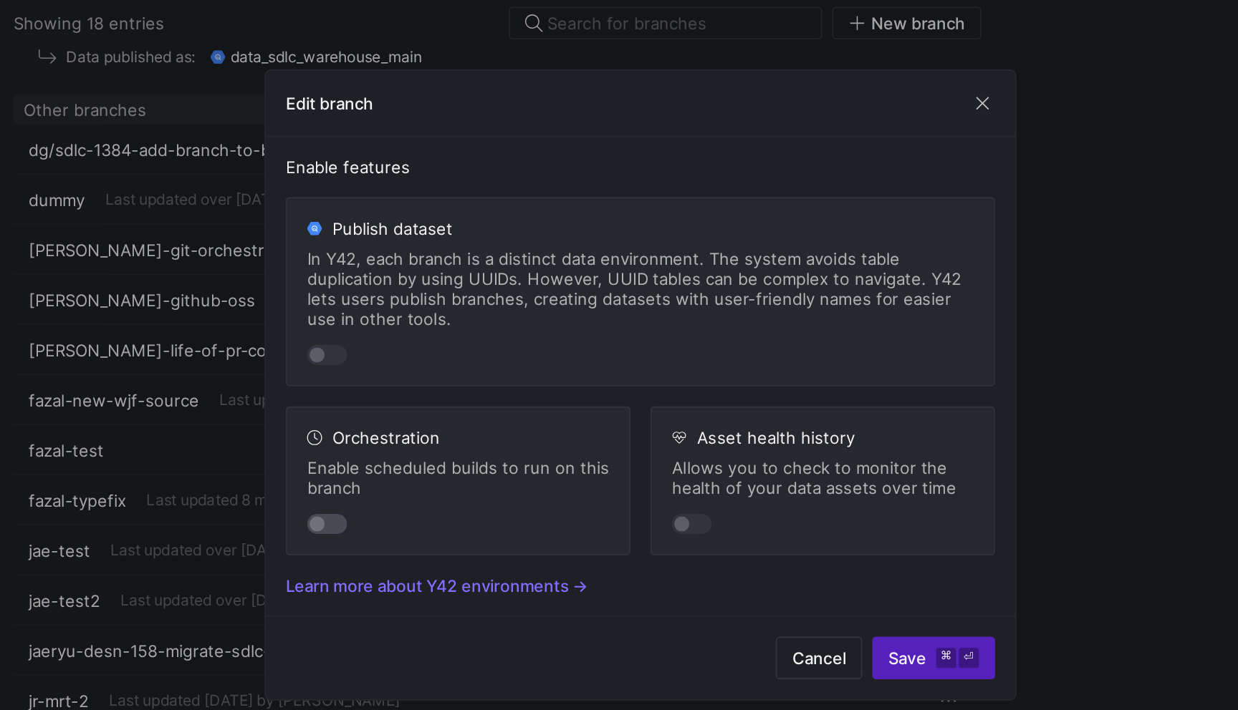
click at [445, 436] on div "button" at bounding box center [439, 434] width 23 height 11
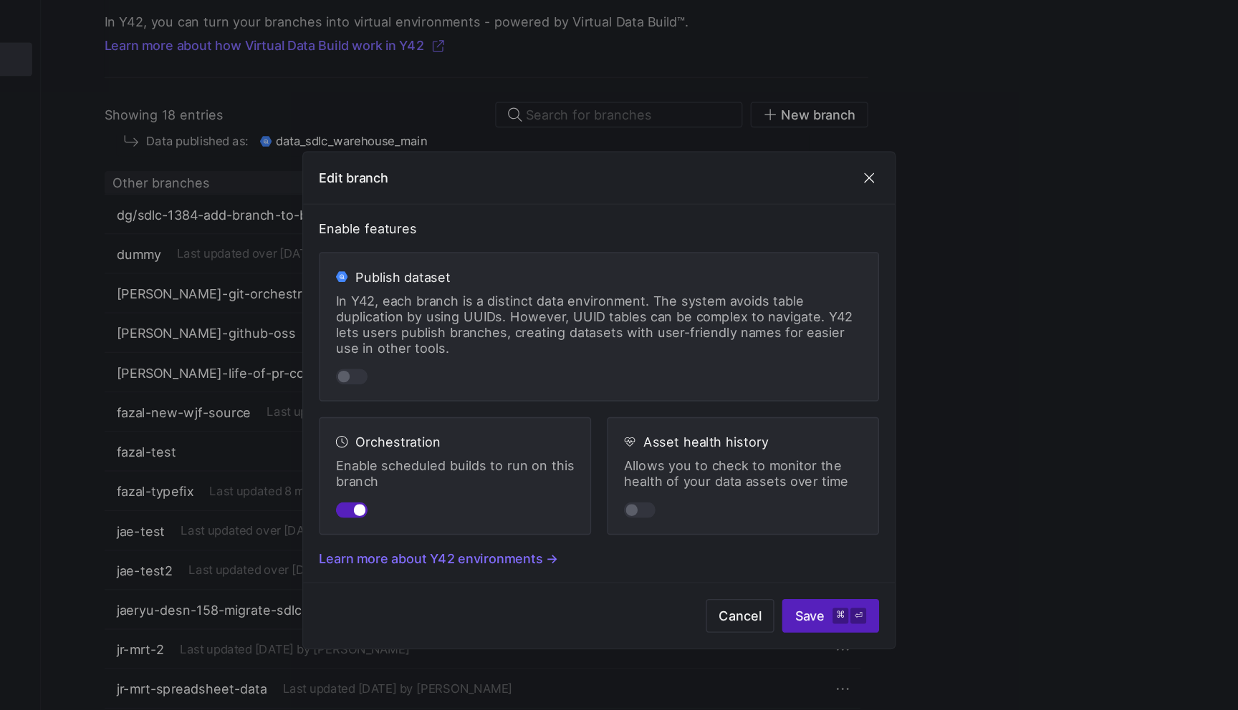
click at [445, 437] on div "button" at bounding box center [445, 434] width 9 height 9
click at [814, 193] on span "button" at bounding box center [814, 194] width 14 height 14
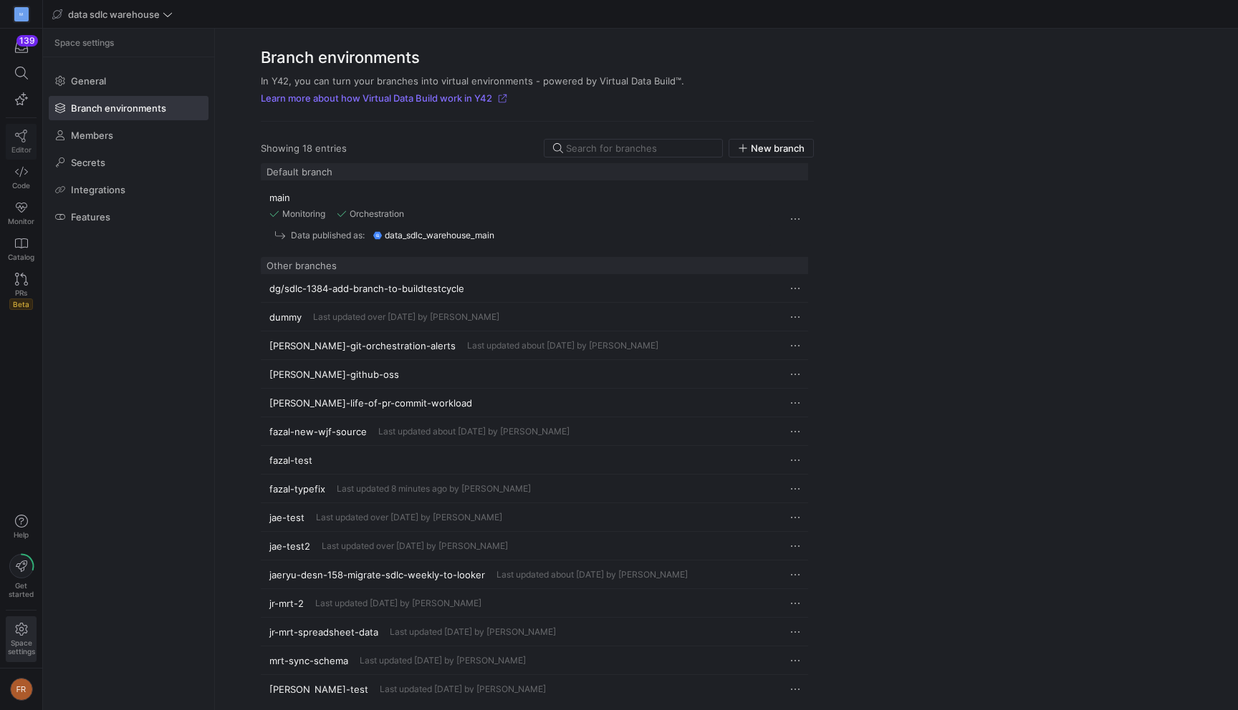
click at [19, 137] on icon at bounding box center [21, 136] width 12 height 13
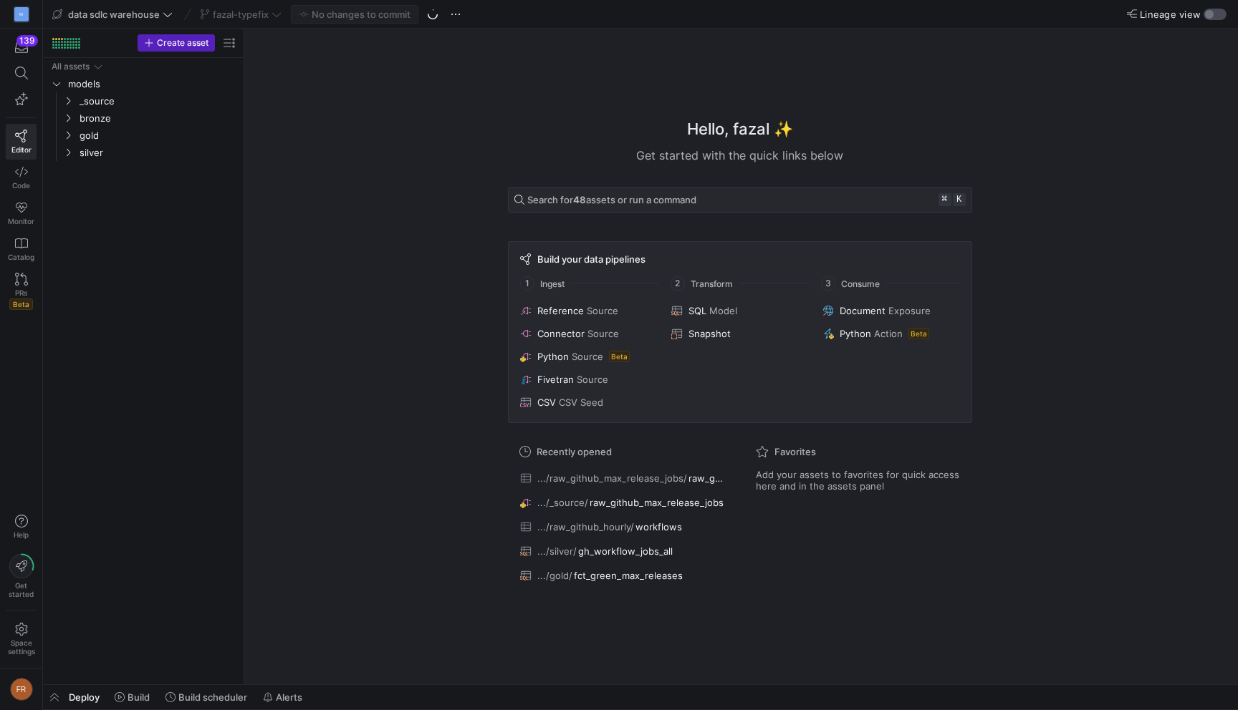
click at [1208, 10] on div "button" at bounding box center [1209, 14] width 9 height 9
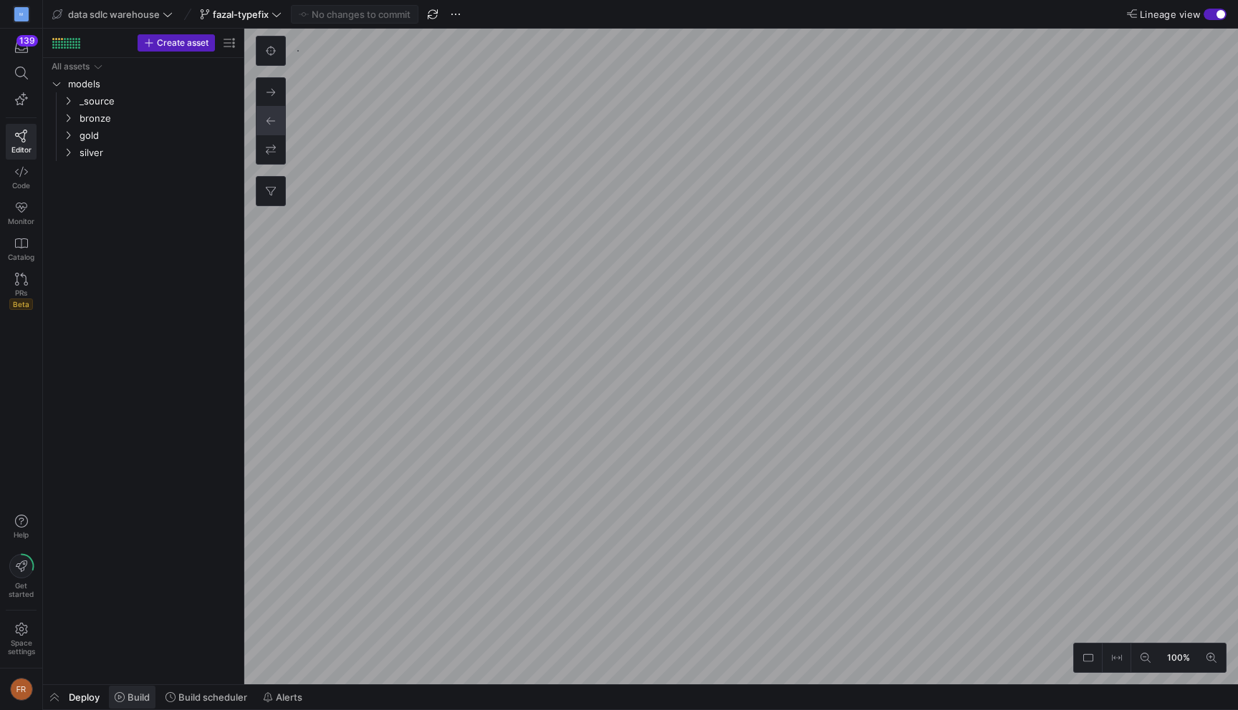
click at [143, 698] on span "Build" at bounding box center [138, 697] width 22 height 11
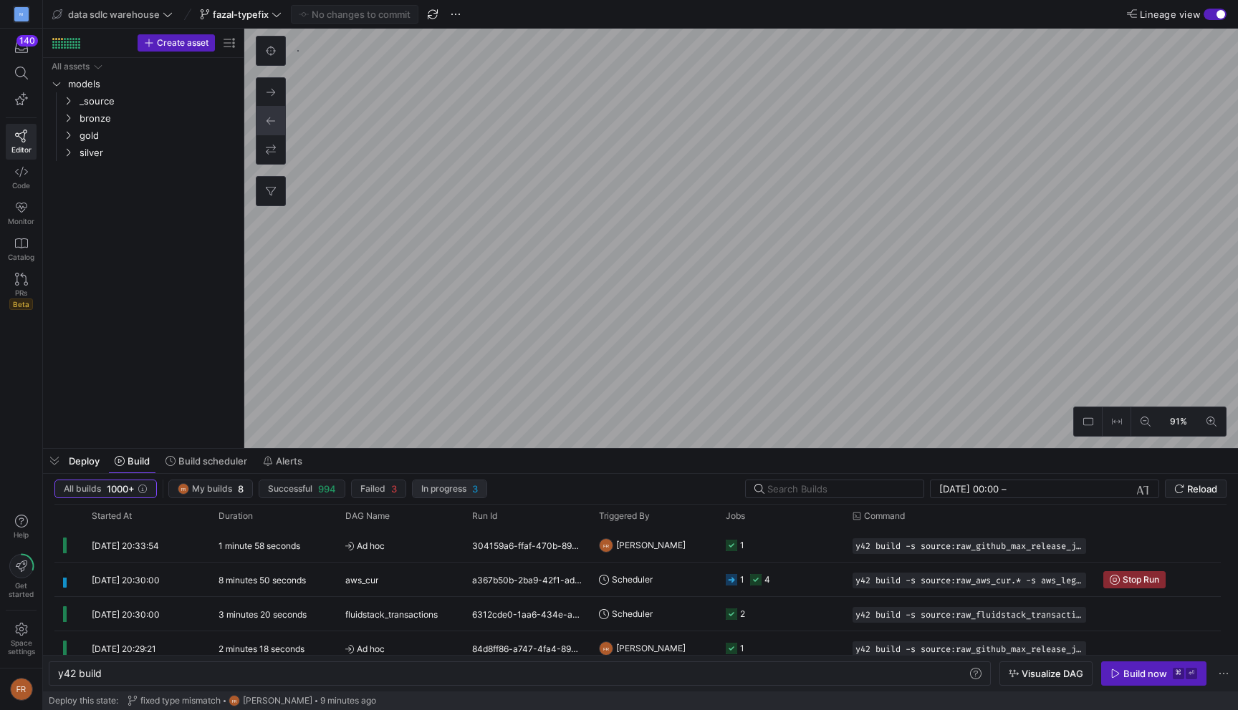
type textarea "y42 build -s source:raw_github_max_release_jobs.raw_github_max_release_jobs"
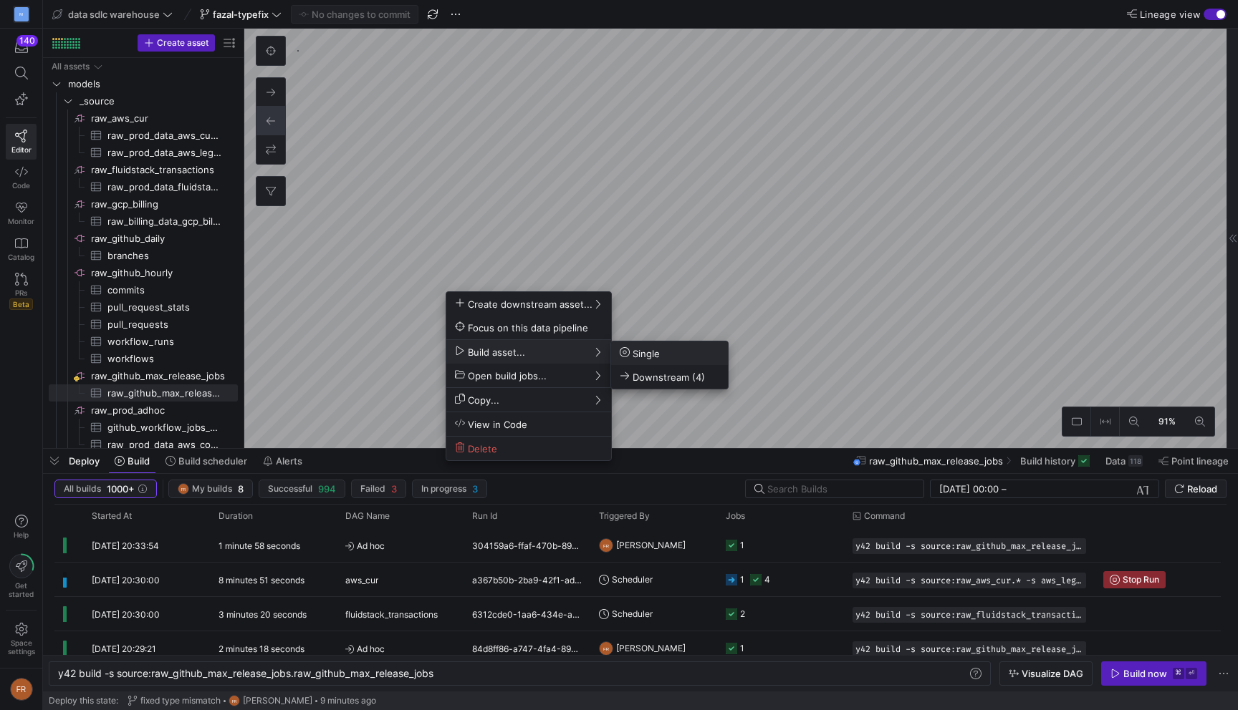
click at [636, 354] on span "Single" at bounding box center [640, 353] width 40 height 12
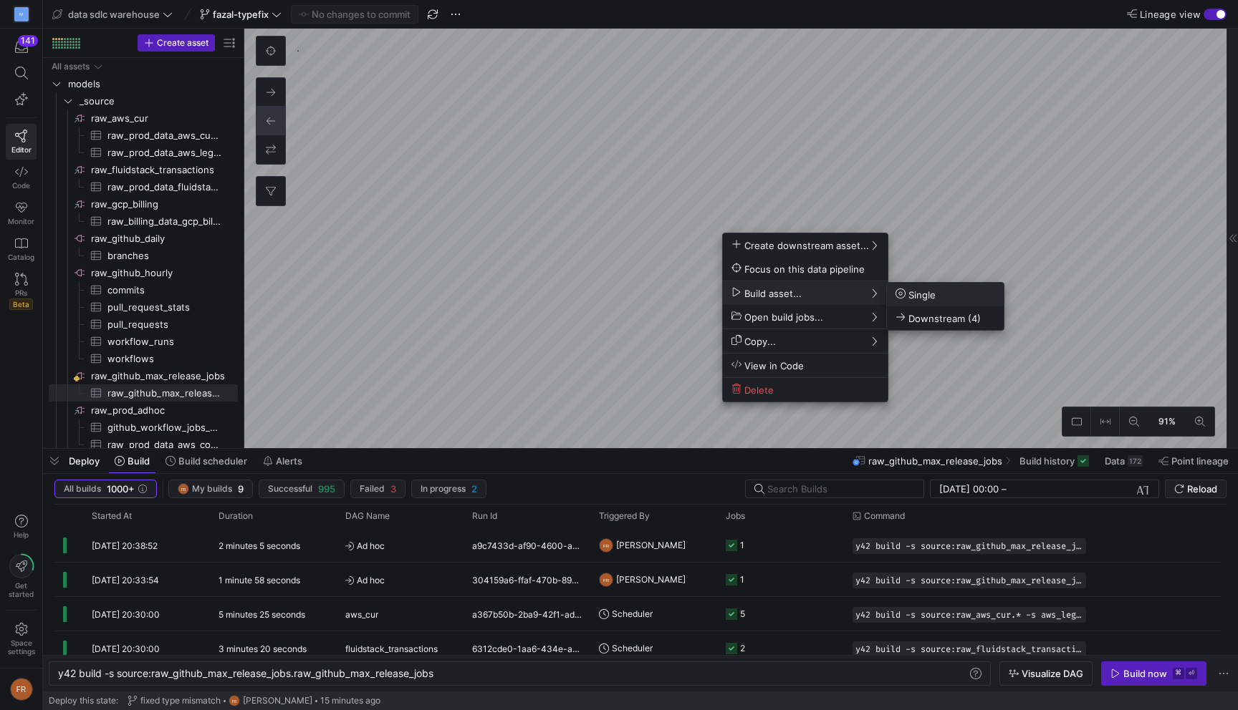
click at [912, 297] on span "Single" at bounding box center [915, 295] width 40 height 12
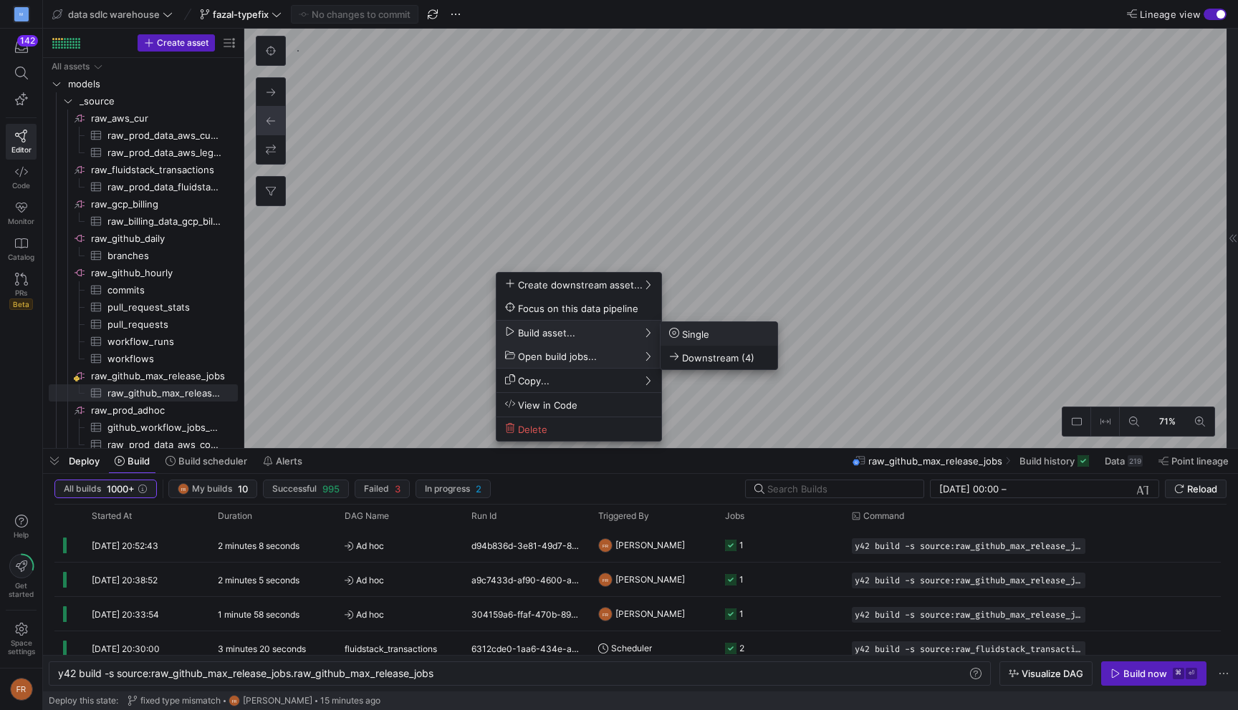
click at [678, 332] on icon at bounding box center [674, 333] width 10 height 10
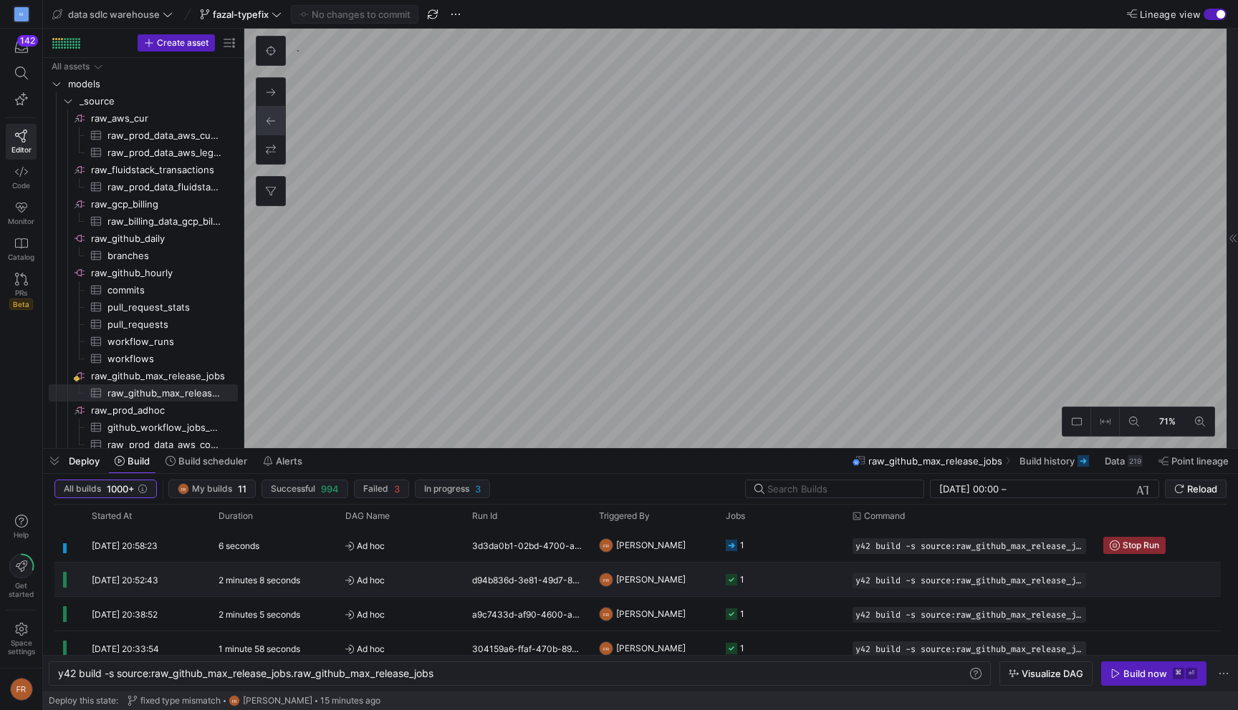
click at [307, 580] on div "2 minutes 8 seconds" at bounding box center [273, 580] width 127 height 34
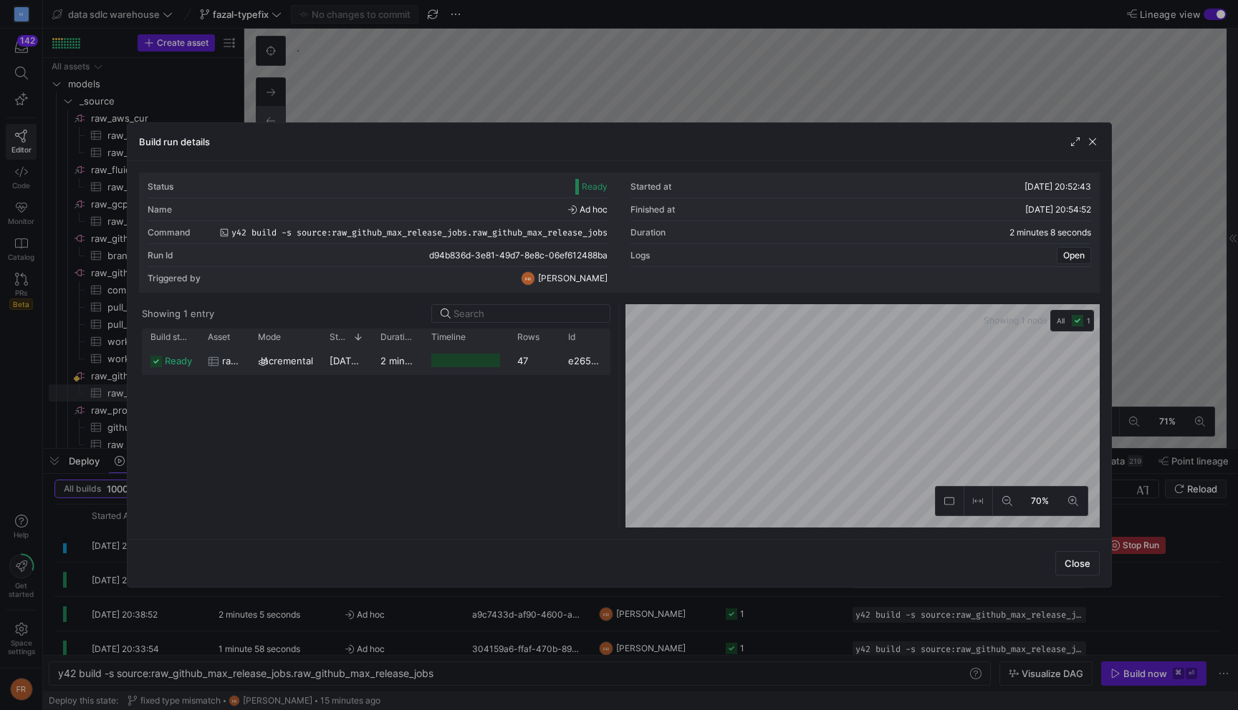
click at [427, 357] on div at bounding box center [466, 361] width 86 height 28
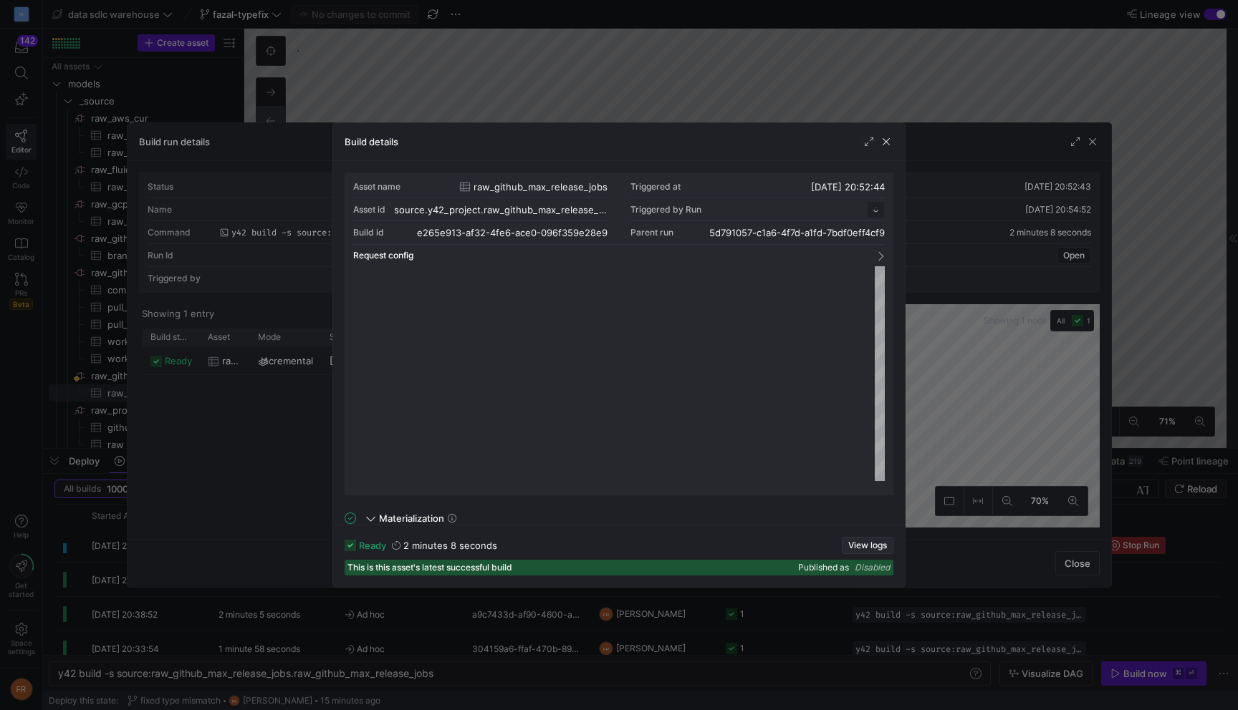
scroll to position [129, 0]
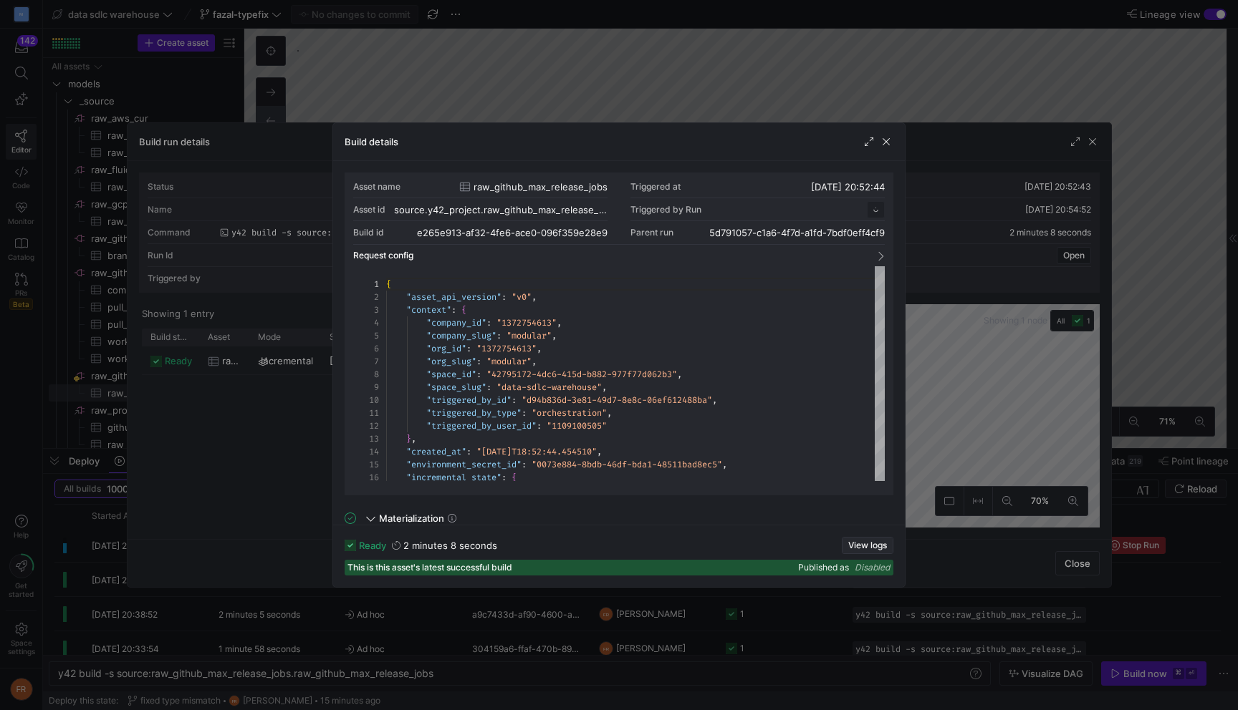
click at [864, 546] on span "View logs" at bounding box center [867, 546] width 39 height 10
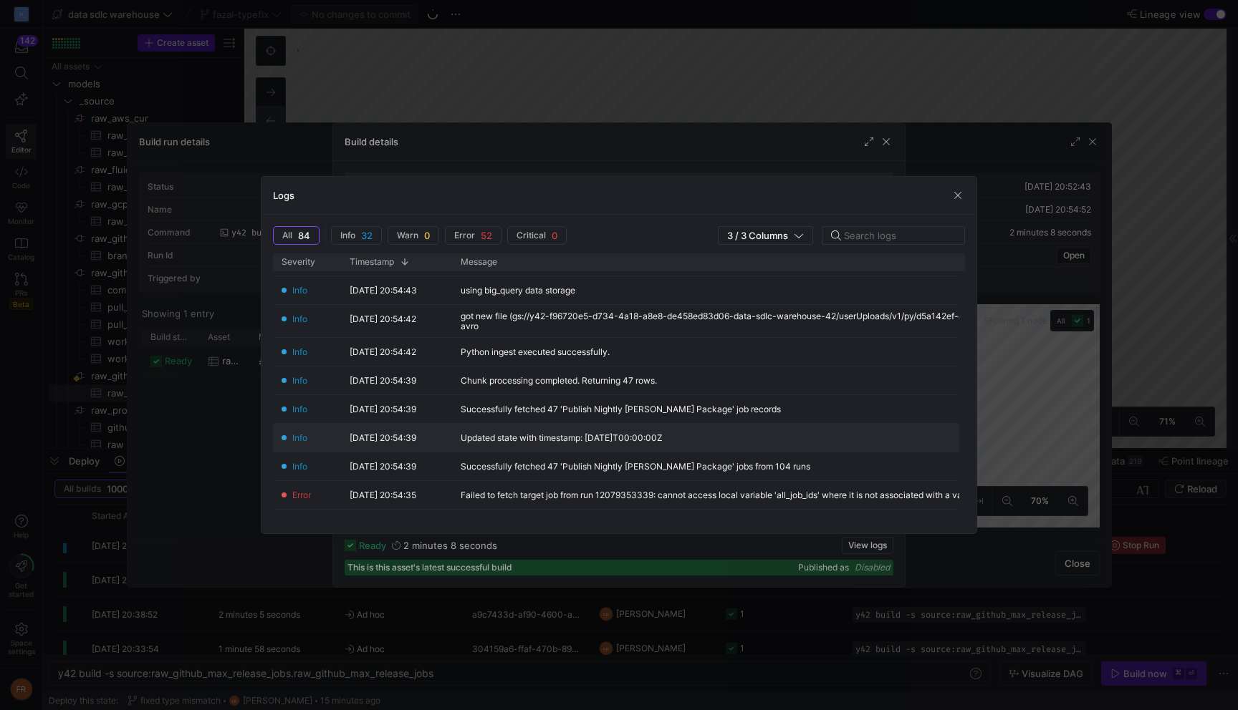
scroll to position [57, 0]
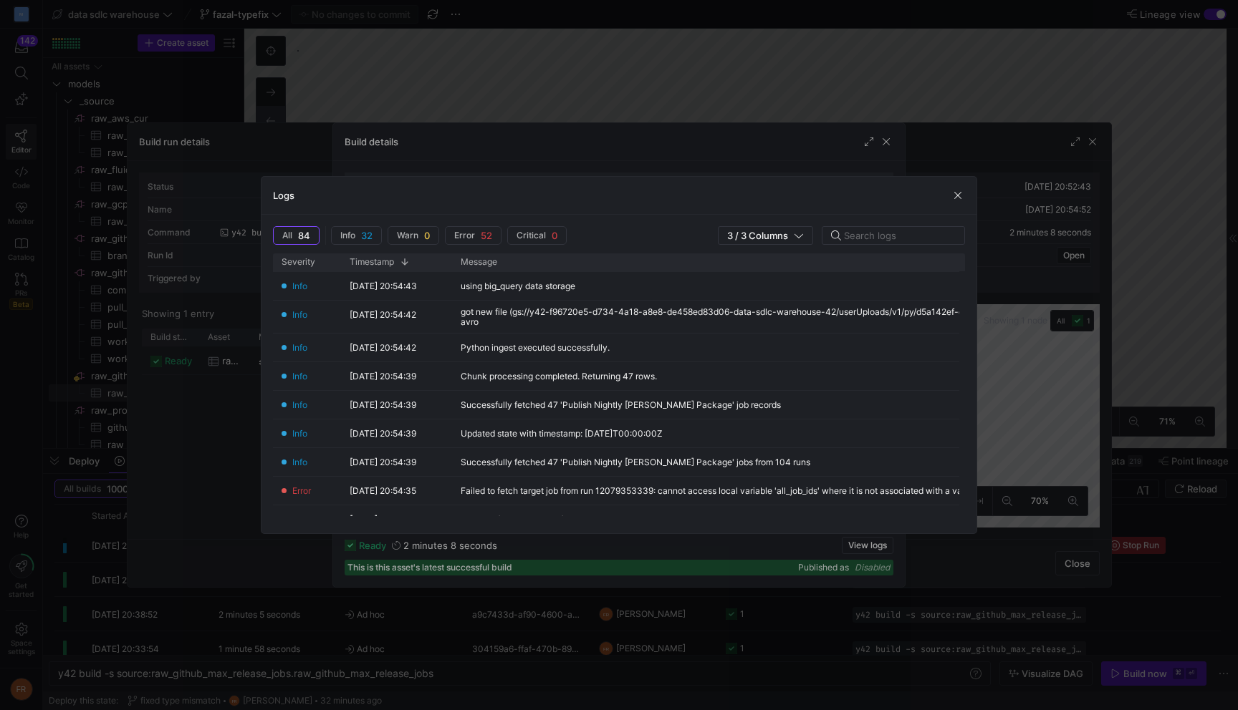
click at [753, 81] on div at bounding box center [619, 355] width 1238 height 710
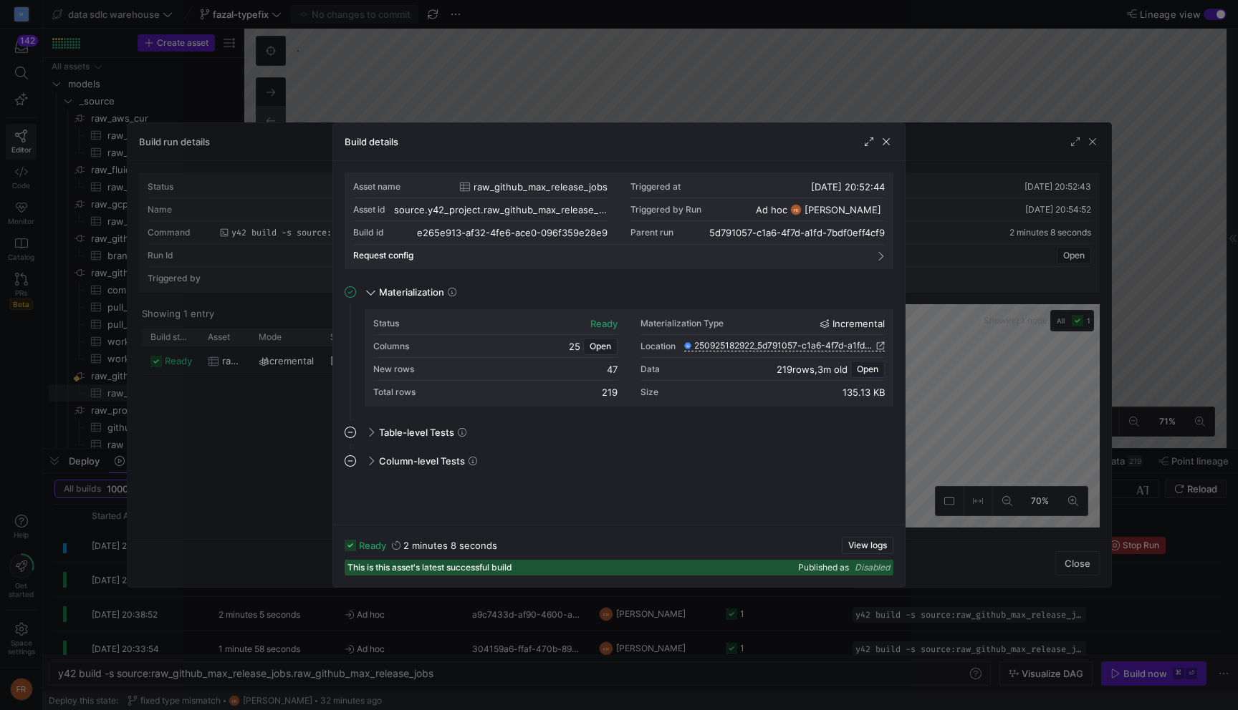
click at [753, 81] on div at bounding box center [619, 355] width 1238 height 710
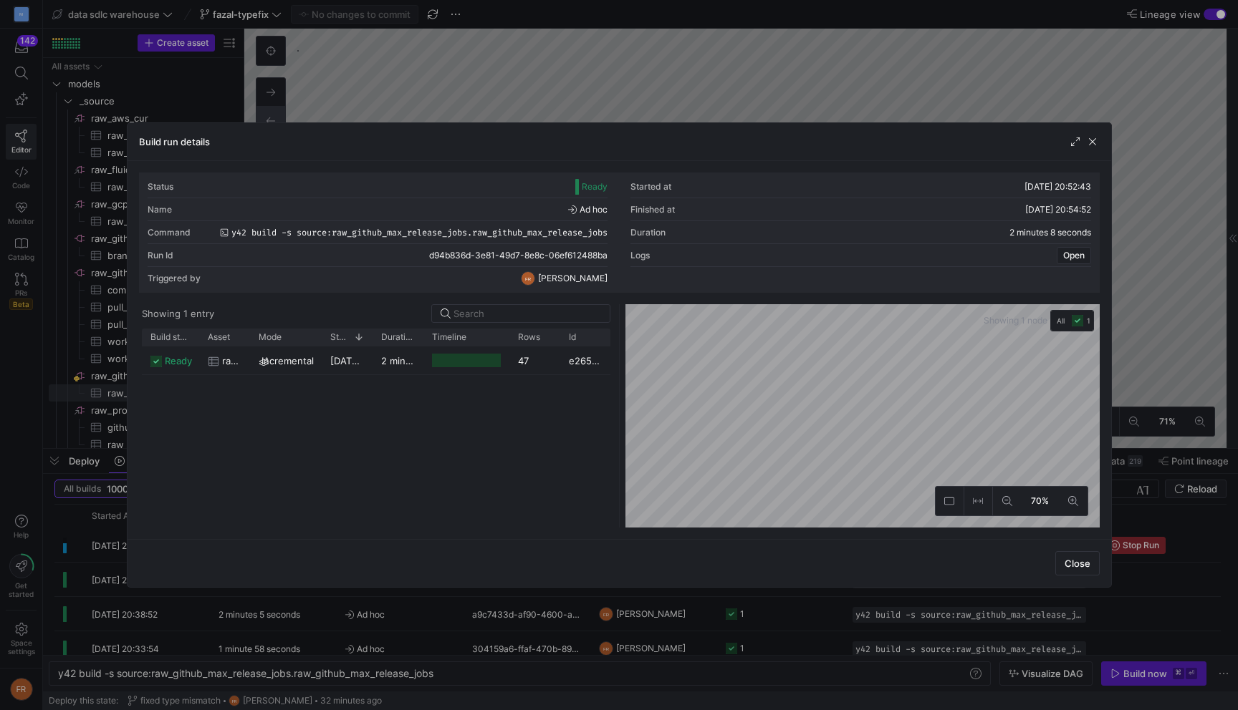
click at [750, 85] on div at bounding box center [619, 355] width 1238 height 710
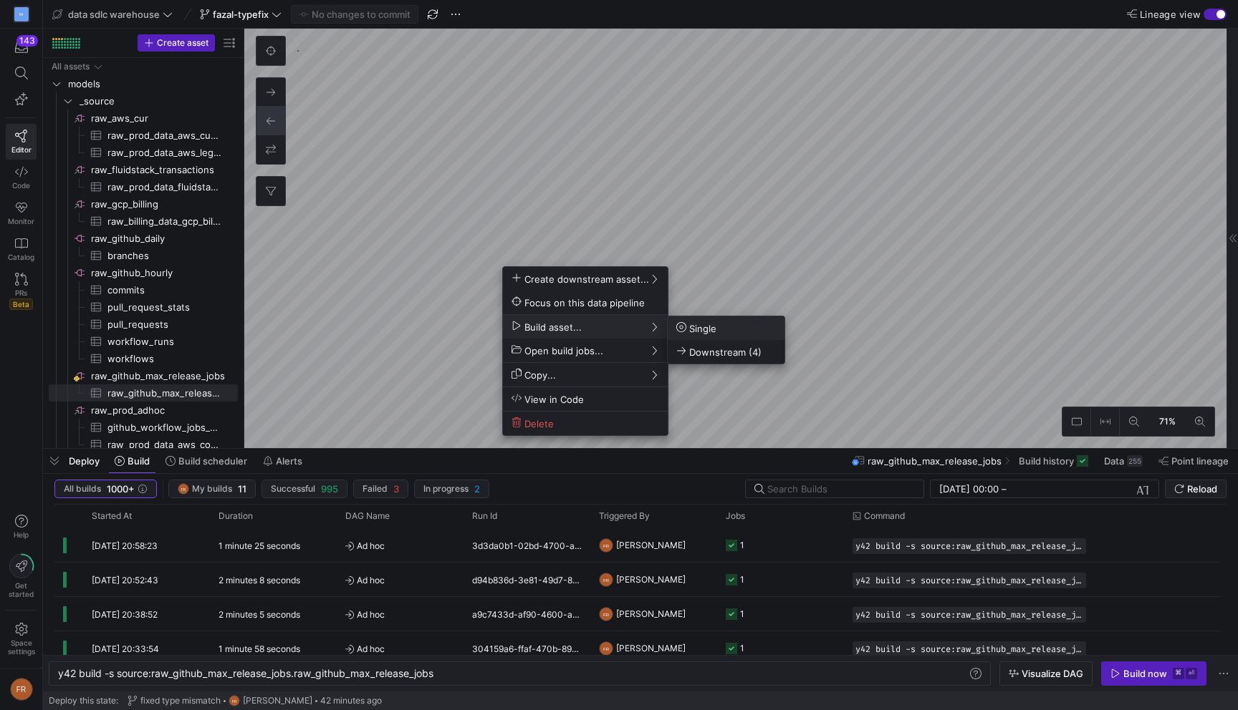
click at [688, 325] on span "Single" at bounding box center [696, 328] width 40 height 12
click at [686, 329] on span "Single" at bounding box center [690, 329] width 40 height 12
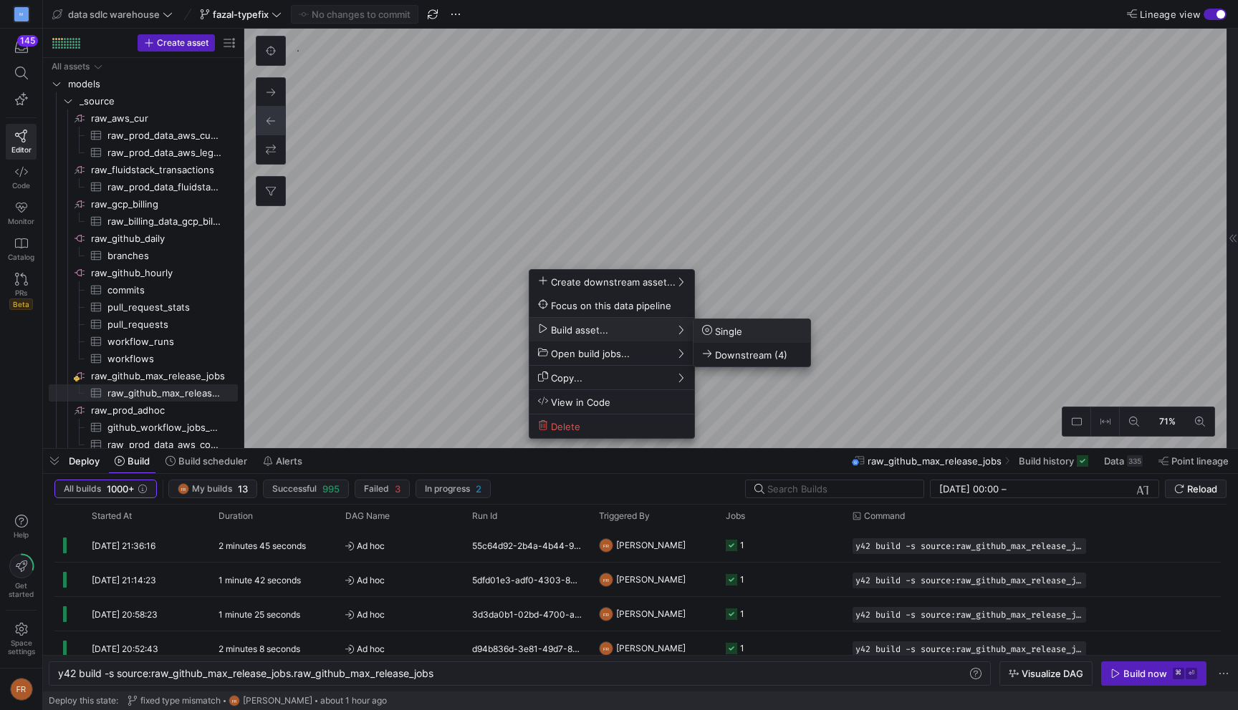
click at [705, 334] on icon at bounding box center [707, 330] width 10 height 10
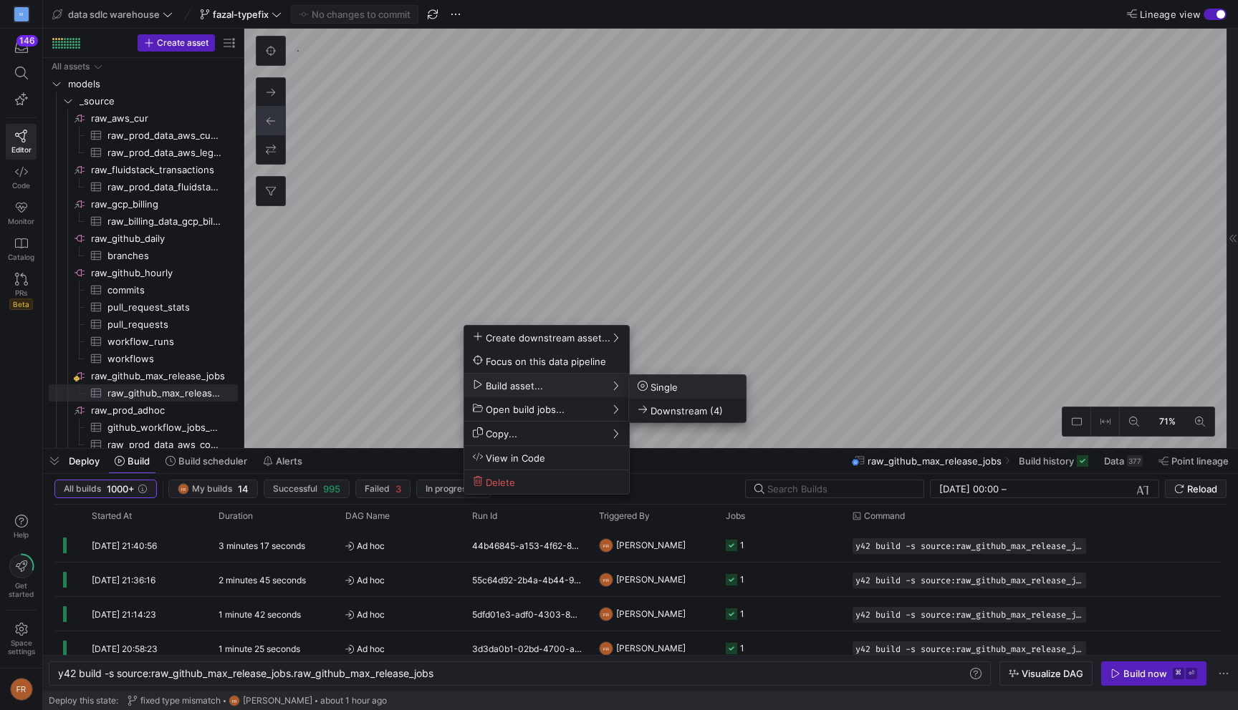
click at [646, 384] on icon at bounding box center [642, 386] width 10 height 10
